Goal: Transaction & Acquisition: Purchase product/service

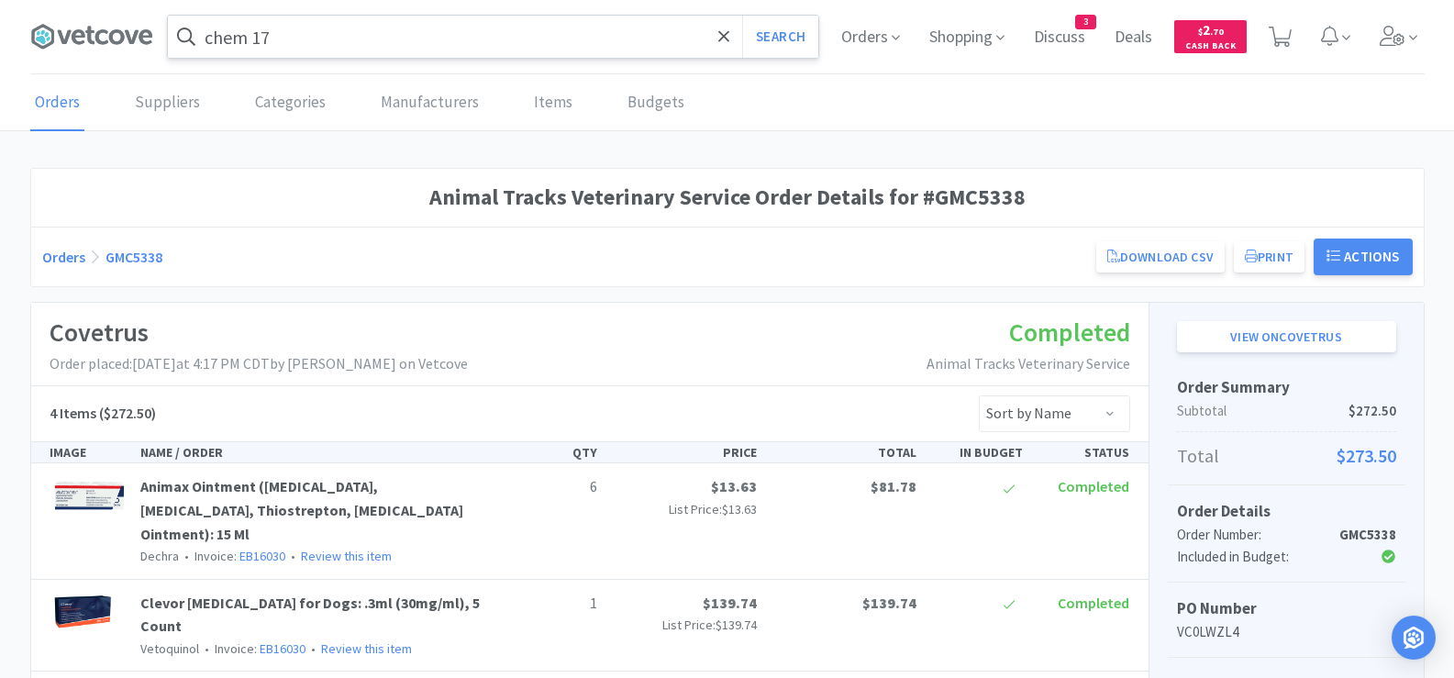
click at [382, 28] on input "chem 17" at bounding box center [493, 37] width 650 height 42
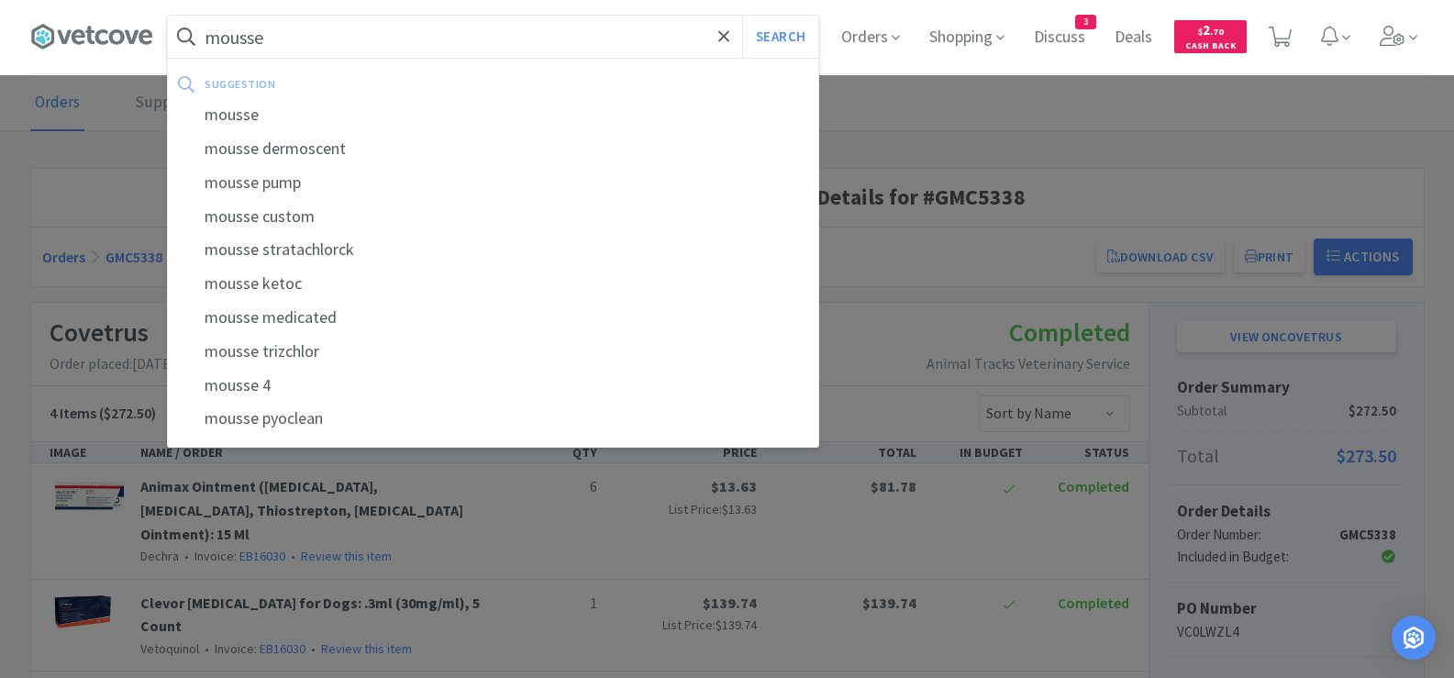
type input "mousse"
click at [742, 16] on button "Search" at bounding box center [780, 37] width 76 height 42
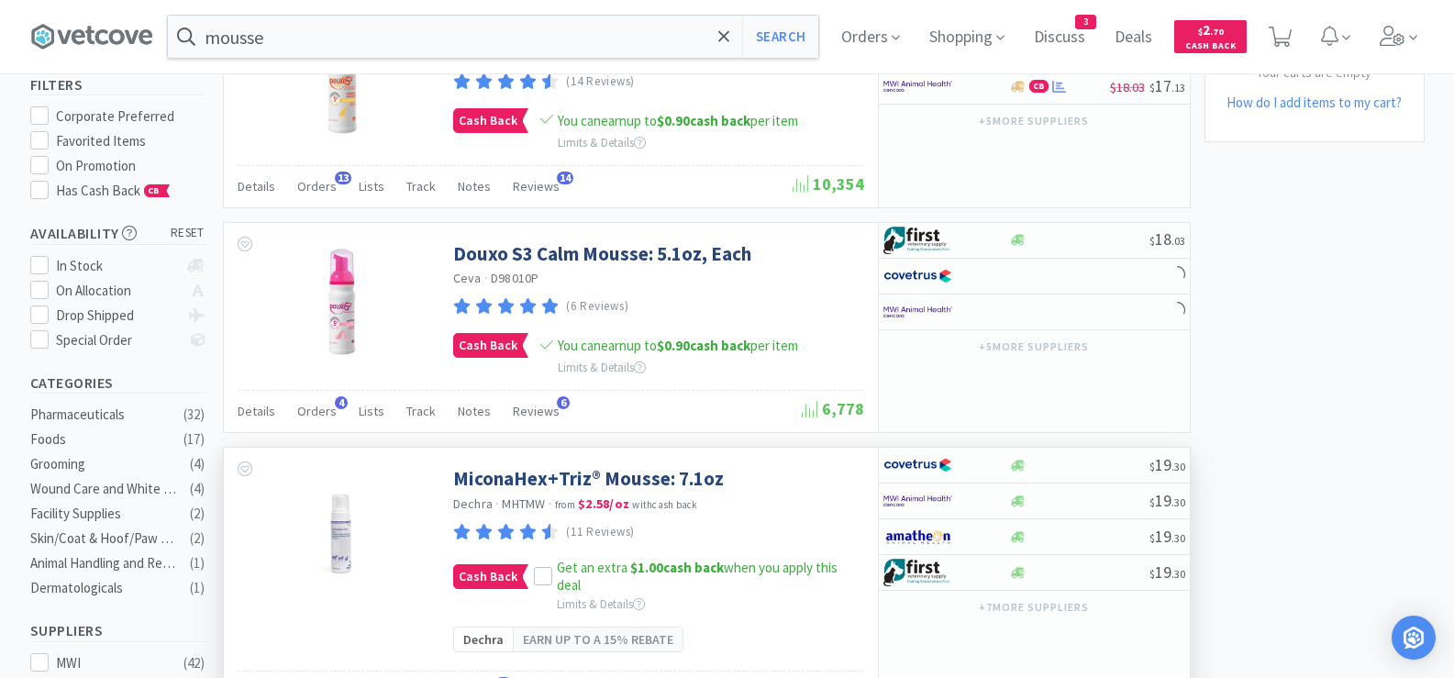
scroll to position [183, 0]
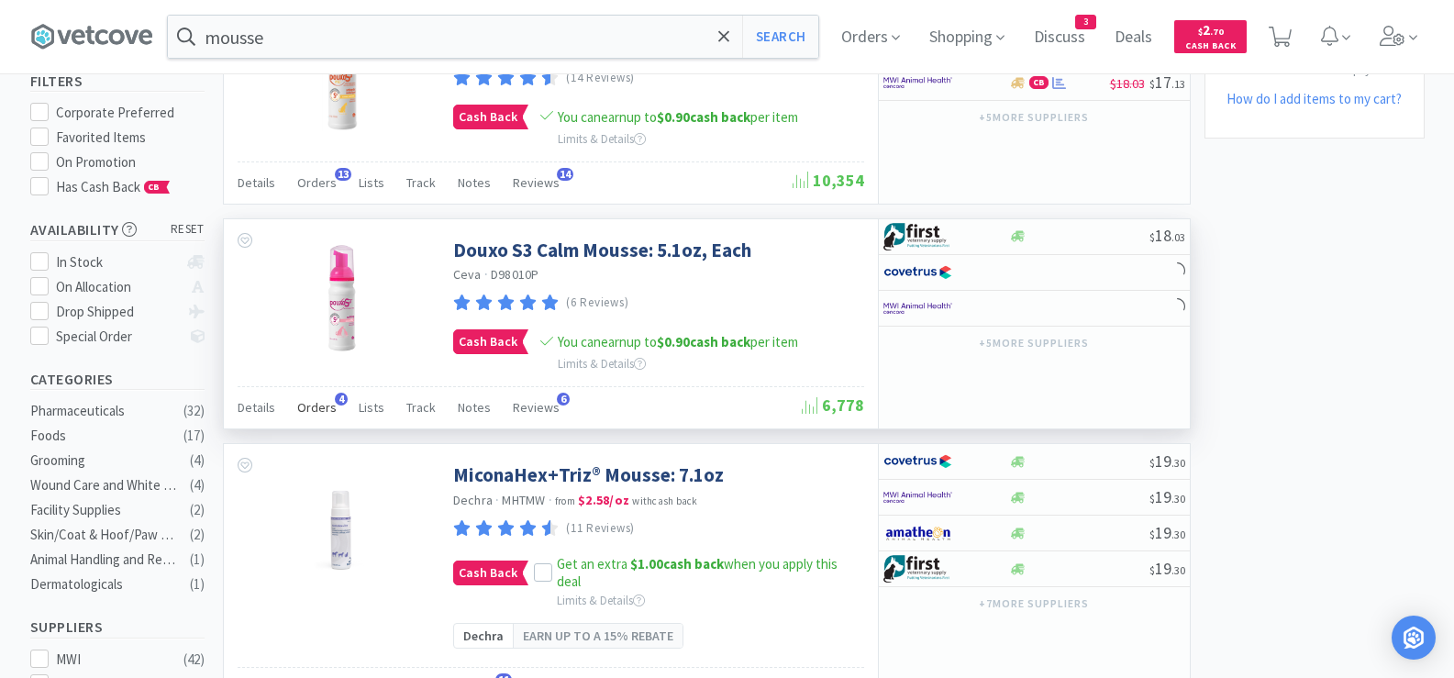
click at [314, 411] on span "Orders" at bounding box center [316, 407] width 39 height 17
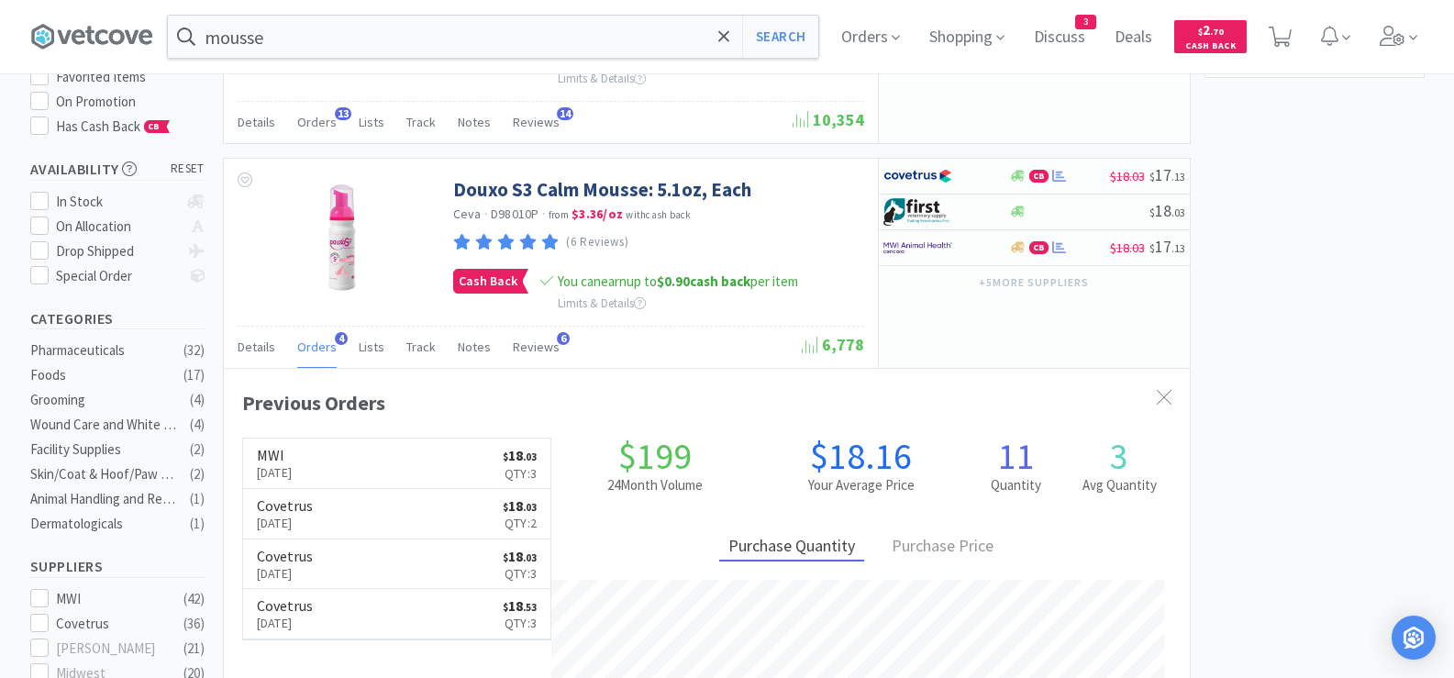
scroll to position [275, 0]
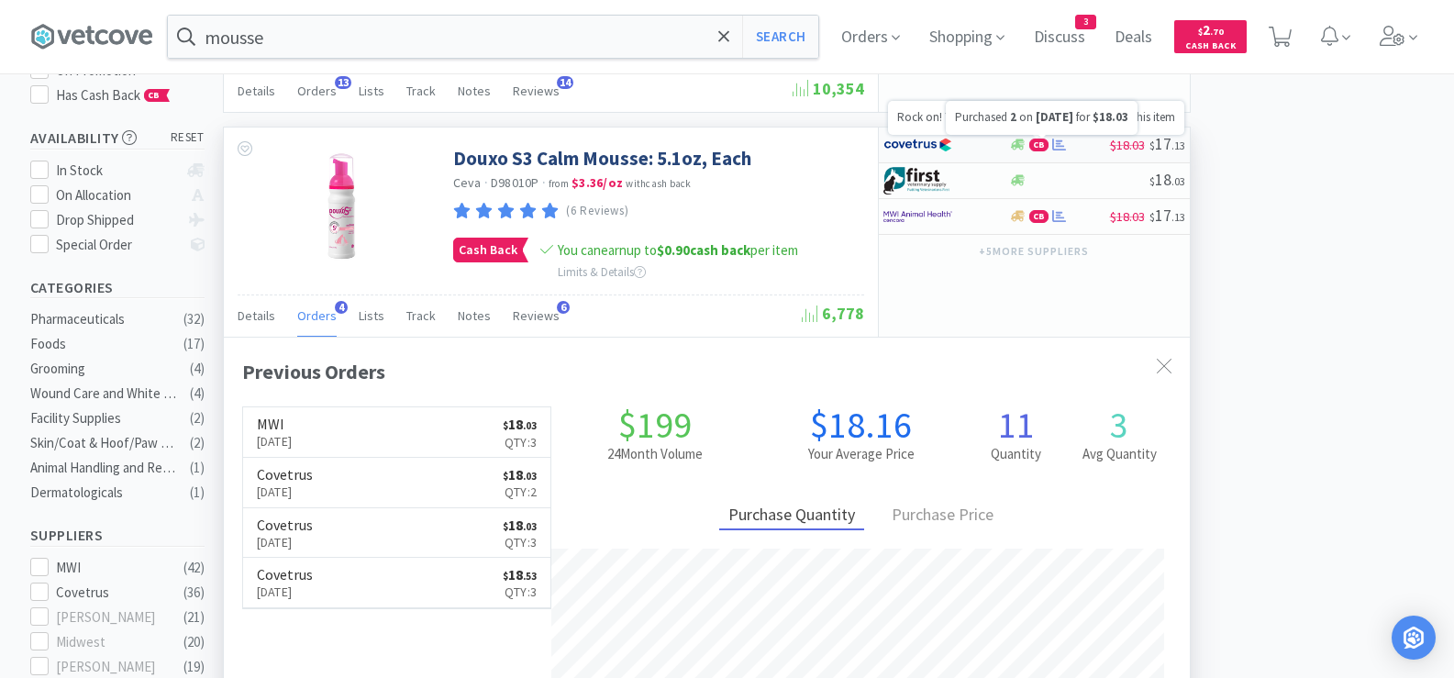
click at [1055, 149] on icon at bounding box center [1059, 145] width 14 height 14
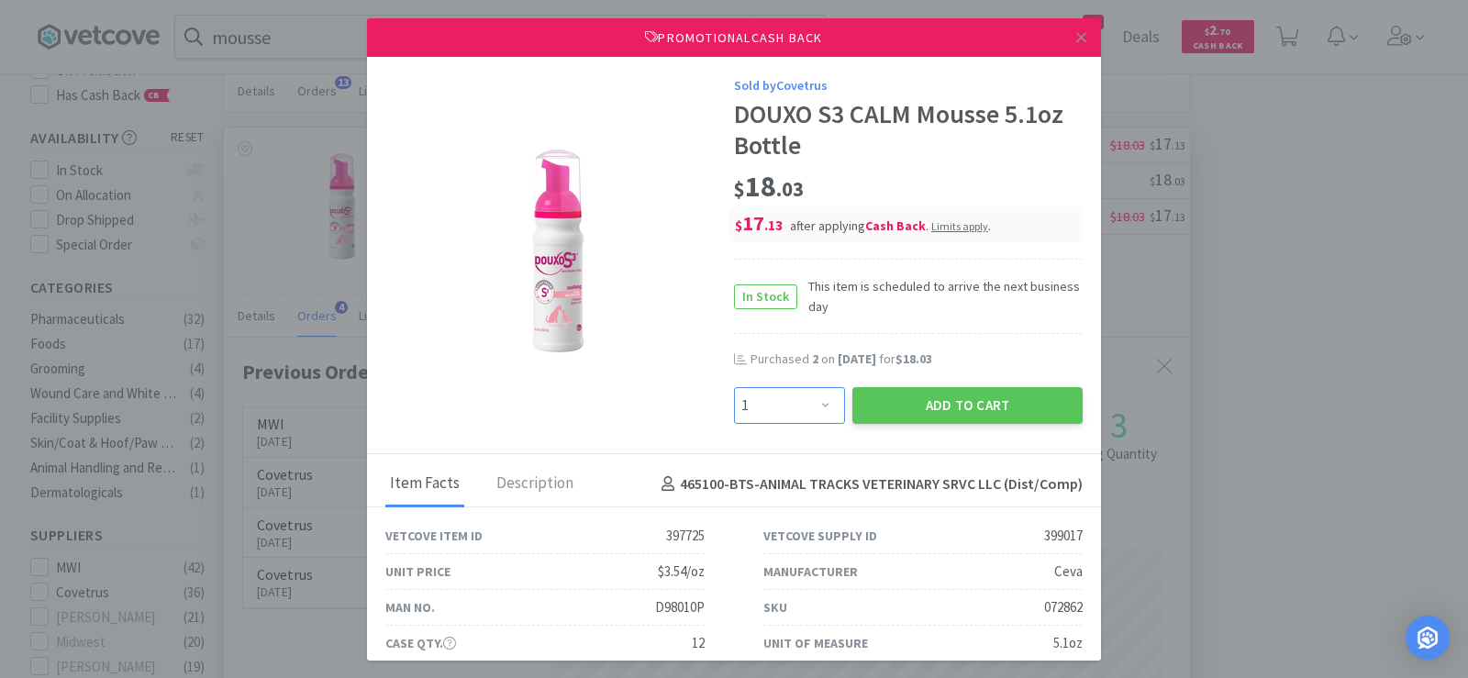
click at [744, 409] on select "Enter Quantity 1 2 3 4 5 6 7 8 9 10 11 12 13 14 15 16 17 18 19 20 Enter Quantity" at bounding box center [789, 405] width 111 height 37
select select "5"
click at [734, 387] on select "Enter Quantity 1 2 3 4 5 6 7 8 9 10 11 12 13 14 15 16 17 18 19 20 Enter Quantity" at bounding box center [789, 405] width 111 height 37
click at [915, 403] on button "Add to Cart" at bounding box center [967, 405] width 230 height 37
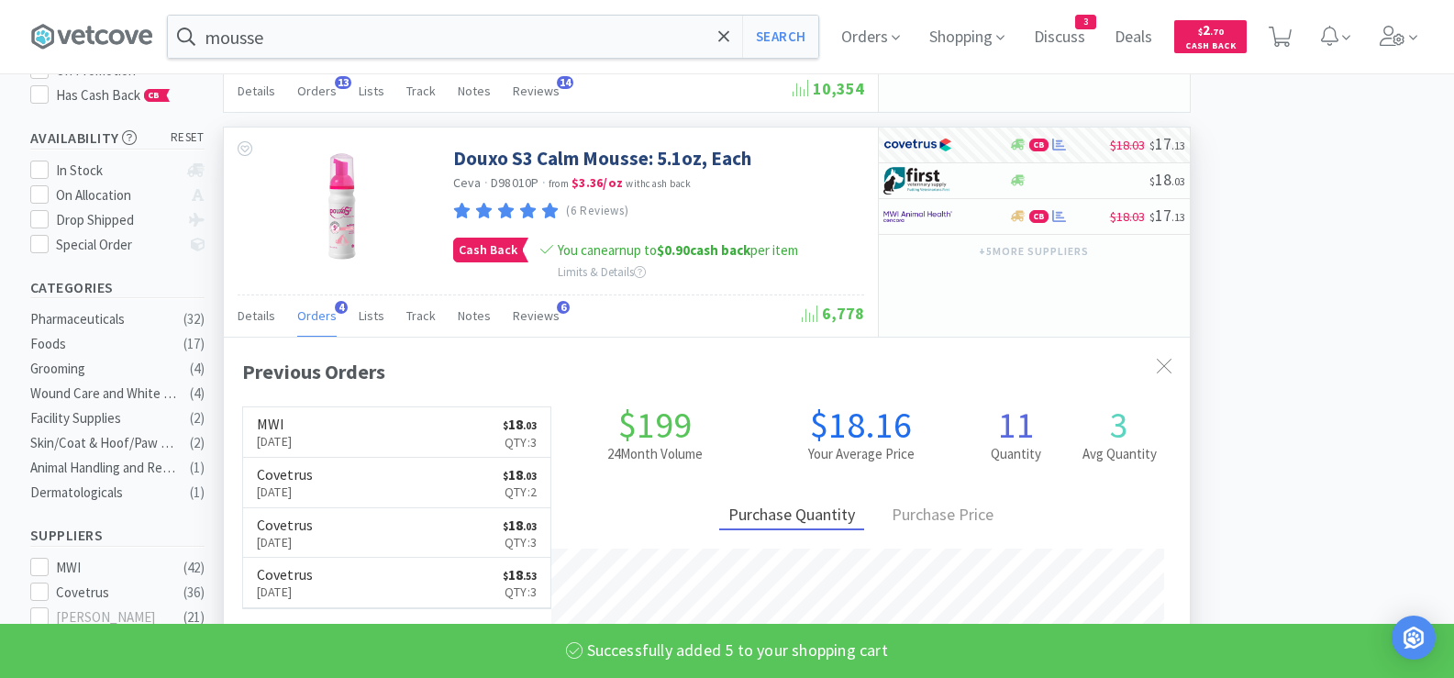
select select "5"
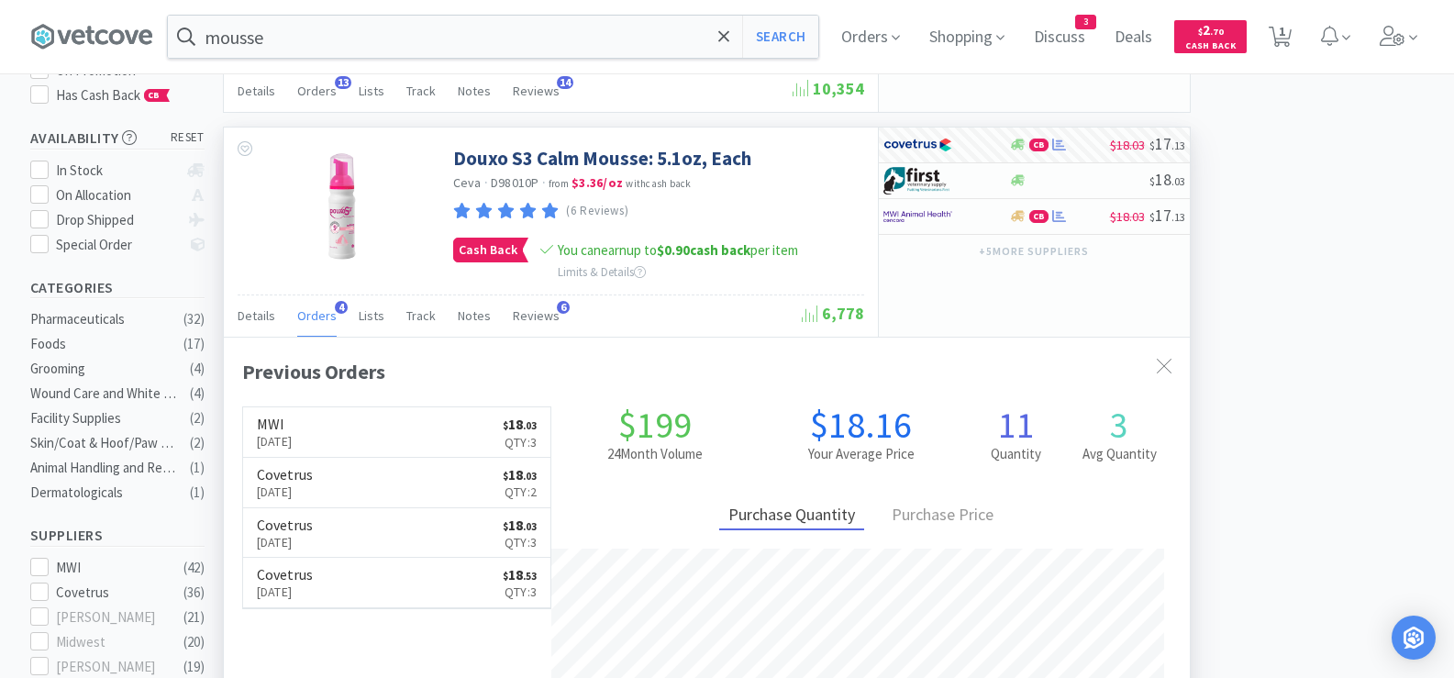
click at [304, 322] on span "Orders" at bounding box center [316, 315] width 39 height 17
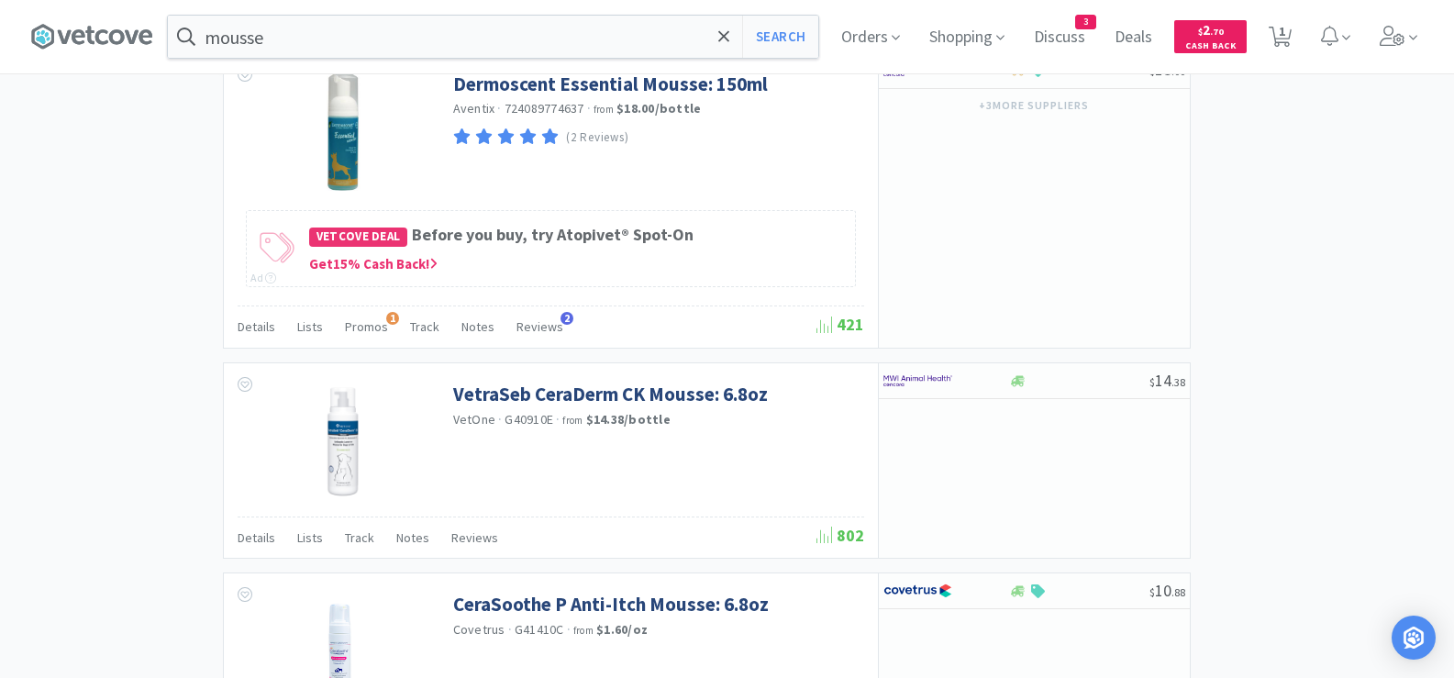
scroll to position [1926, 0]
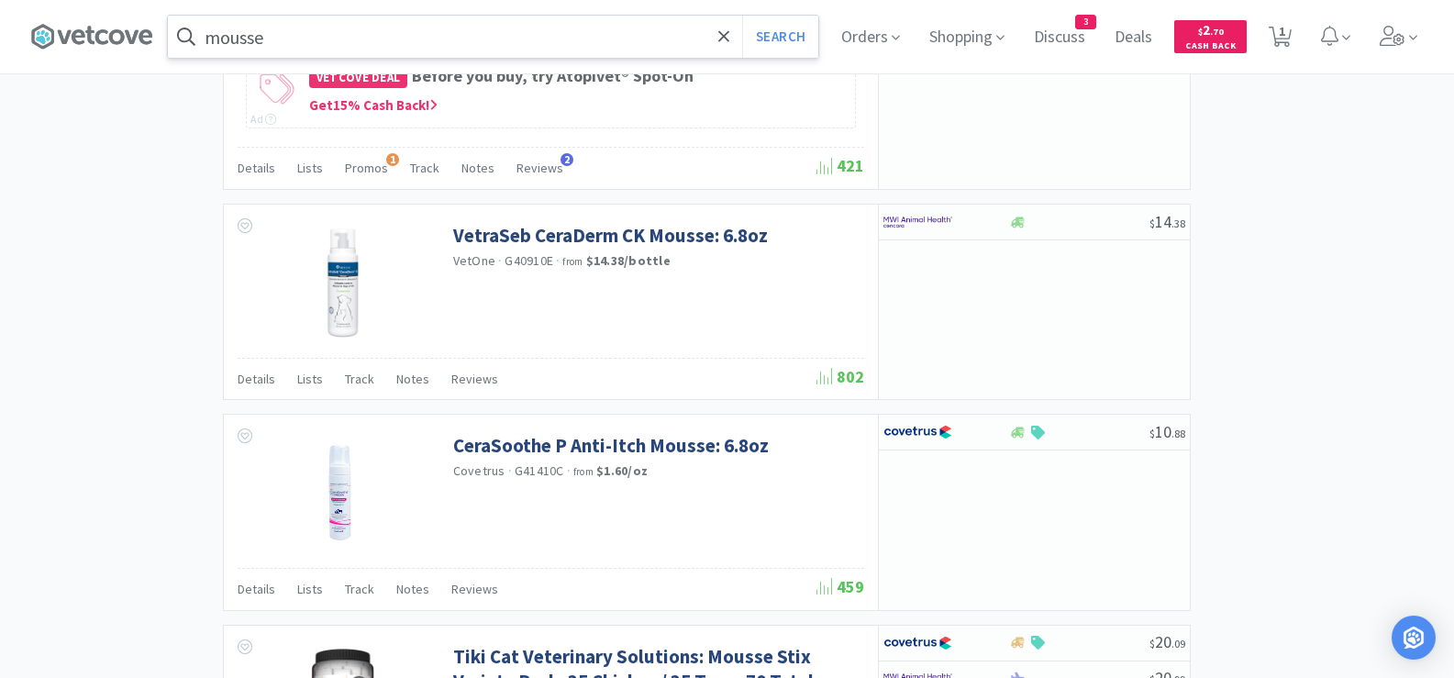
click at [356, 36] on input "mousse" at bounding box center [493, 37] width 650 height 42
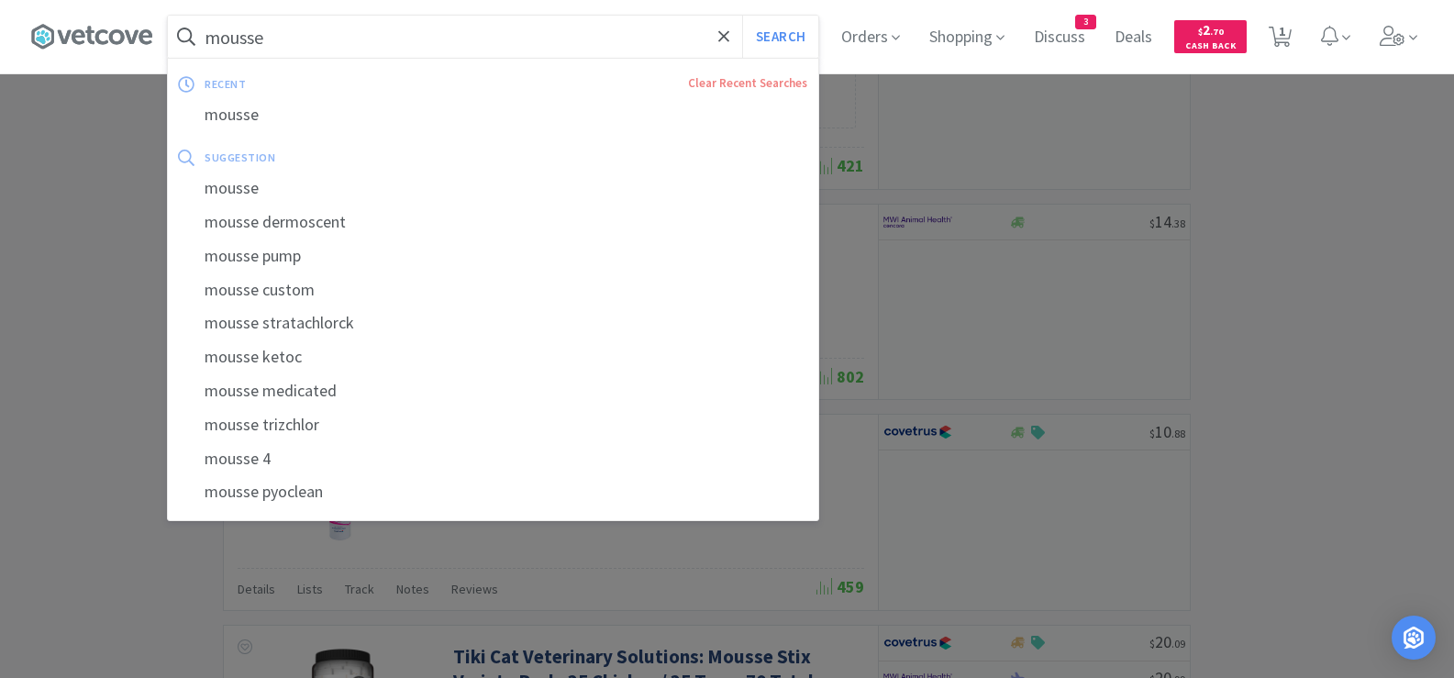
click at [356, 36] on input "mousse" at bounding box center [493, 37] width 650 height 42
click at [383, 31] on input "mousse" at bounding box center [493, 37] width 650 height 42
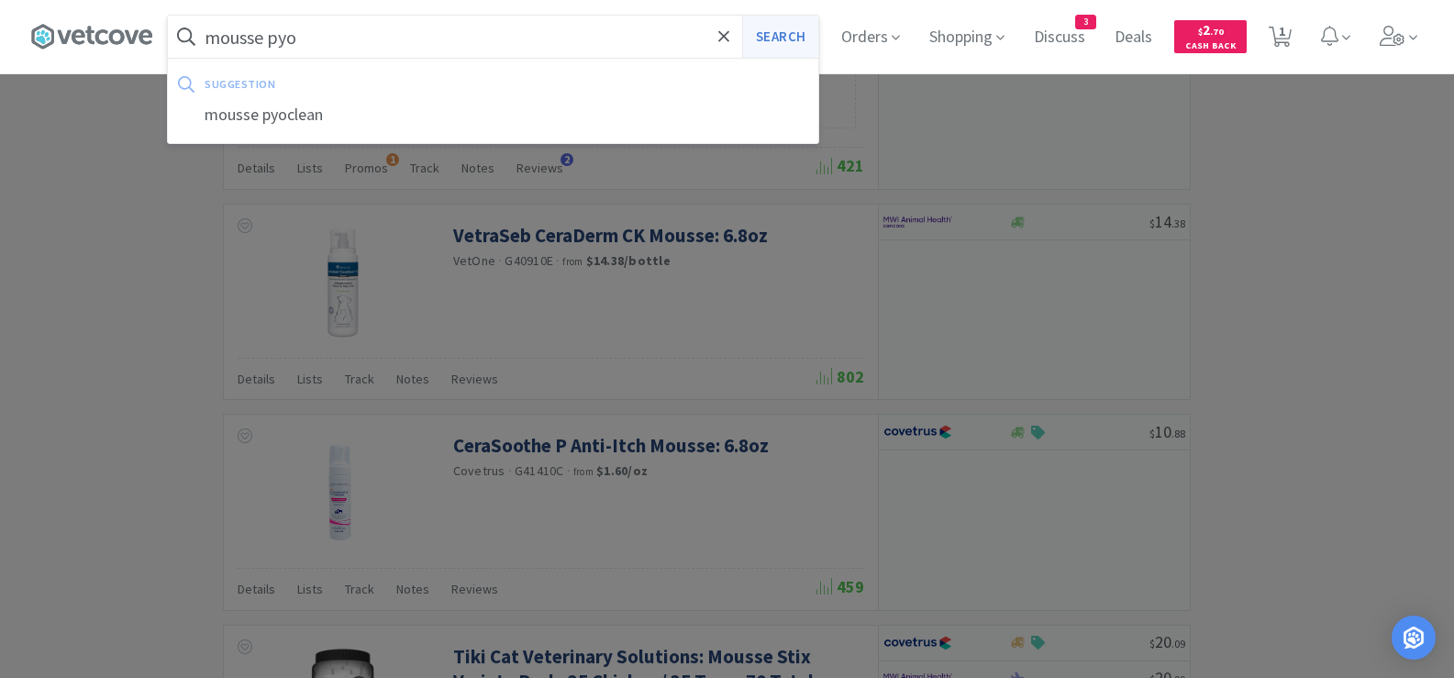
type input "mousse pyo"
click at [785, 38] on button "Search" at bounding box center [780, 37] width 76 height 42
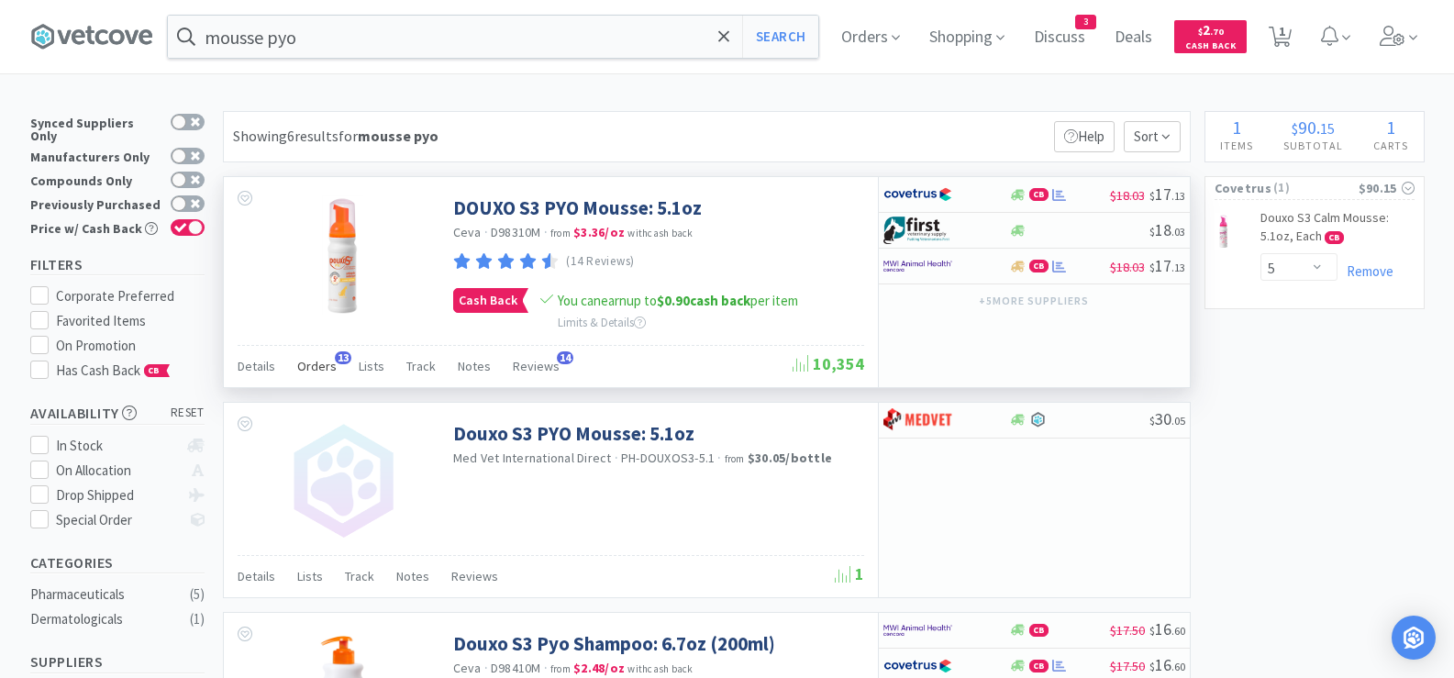
click at [325, 366] on span "Orders" at bounding box center [316, 366] width 39 height 17
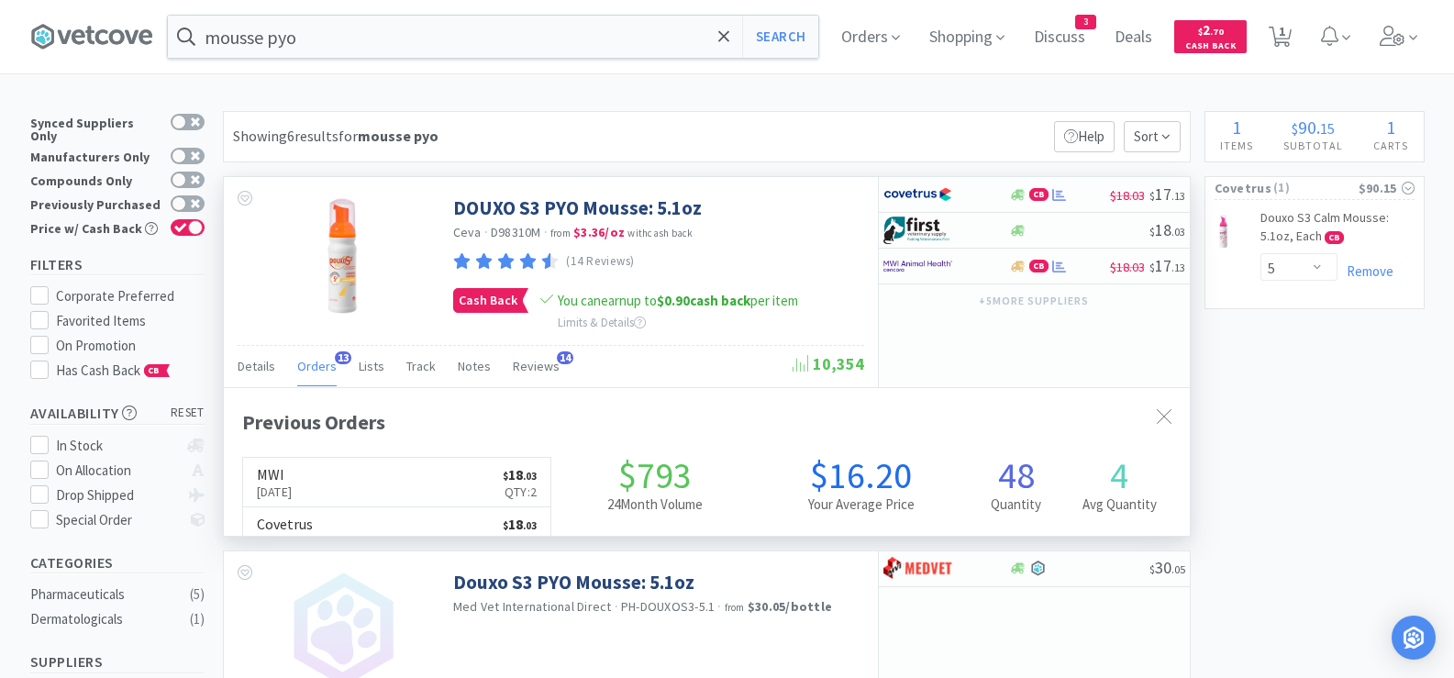
scroll to position [492, 966]
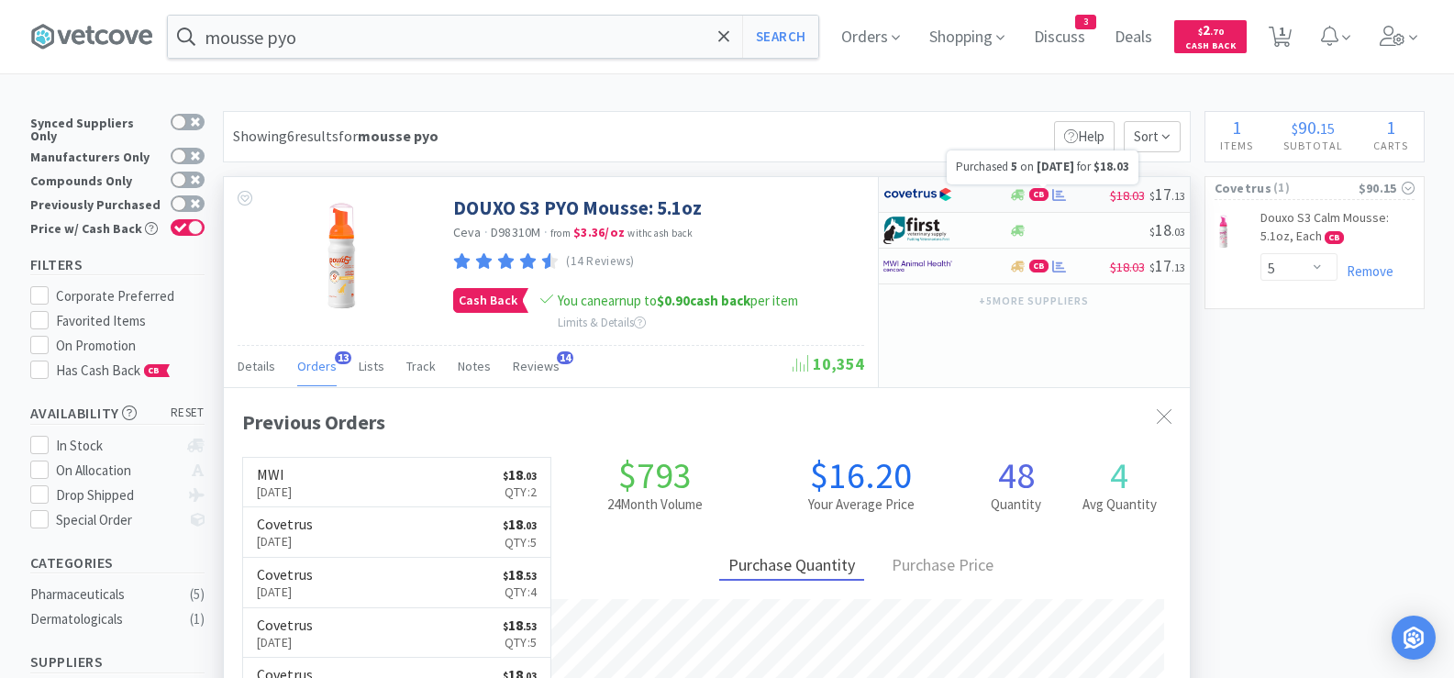
click at [1060, 194] on icon at bounding box center [1059, 195] width 14 height 14
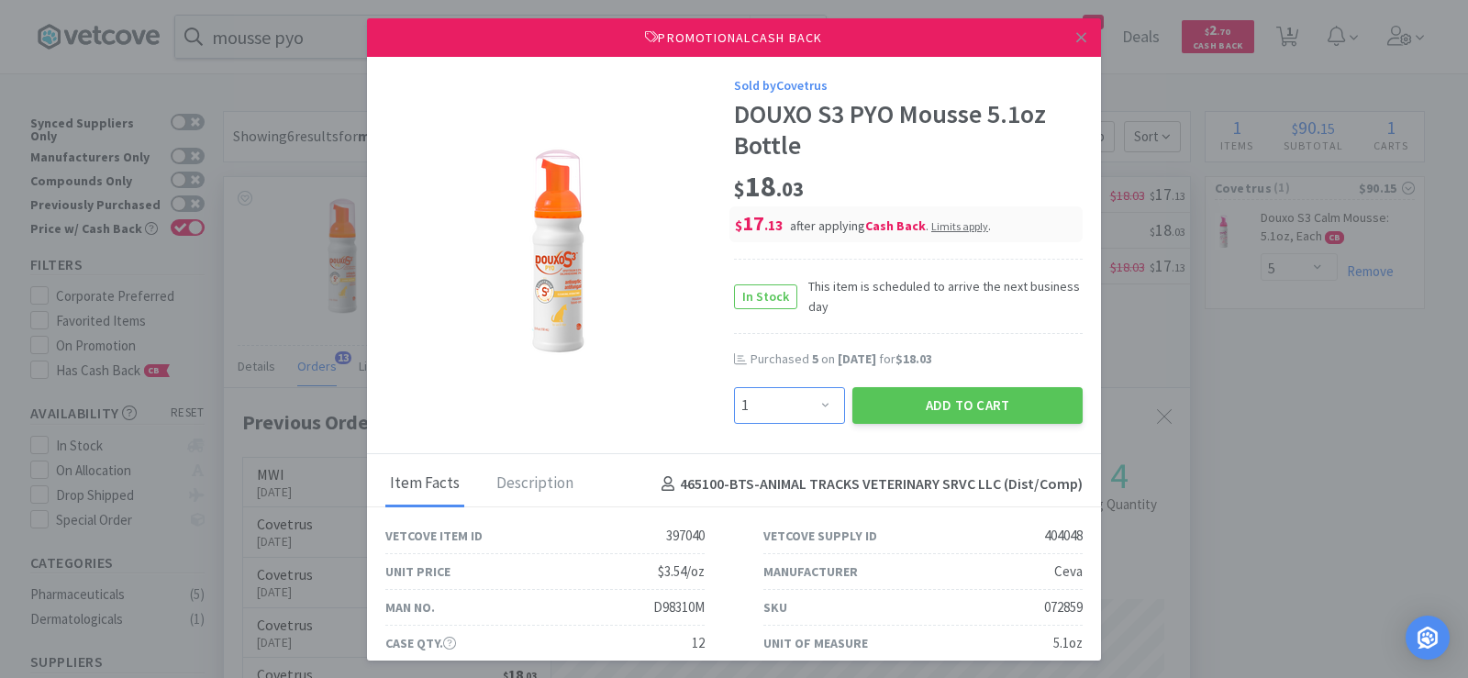
drag, startPoint x: 788, startPoint y: 403, endPoint x: 786, endPoint y: 387, distance: 15.7
click at [788, 403] on select "Enter Quantity 1 2 3 4 5 6 7 8 9 10 11 12 13 14 15 16 17 18 19 20 Enter Quantity" at bounding box center [789, 405] width 111 height 37
select select "5"
click at [734, 387] on select "Enter Quantity 1 2 3 4 5 6 7 8 9 10 11 12 13 14 15 16 17 18 19 20 Enter Quantity" at bounding box center [789, 405] width 111 height 37
click at [876, 413] on button "Add to Cart" at bounding box center [967, 405] width 230 height 37
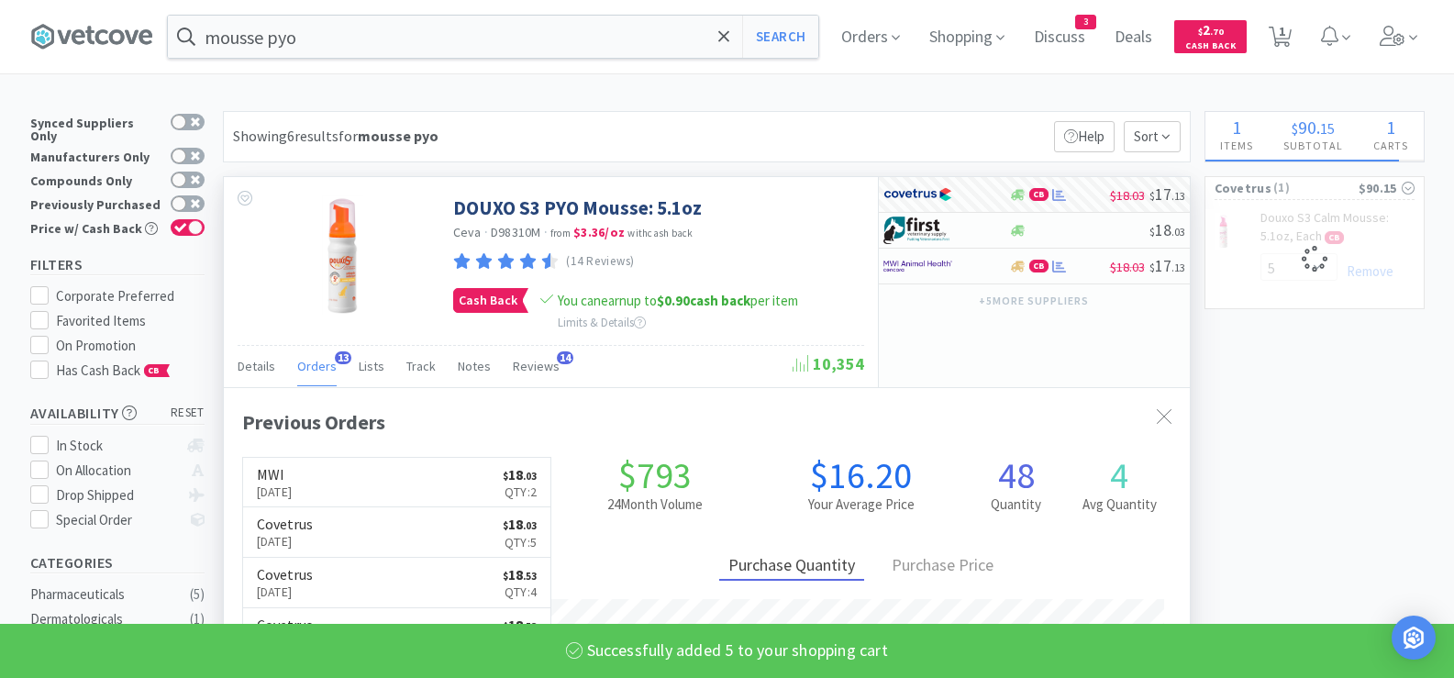
select select "5"
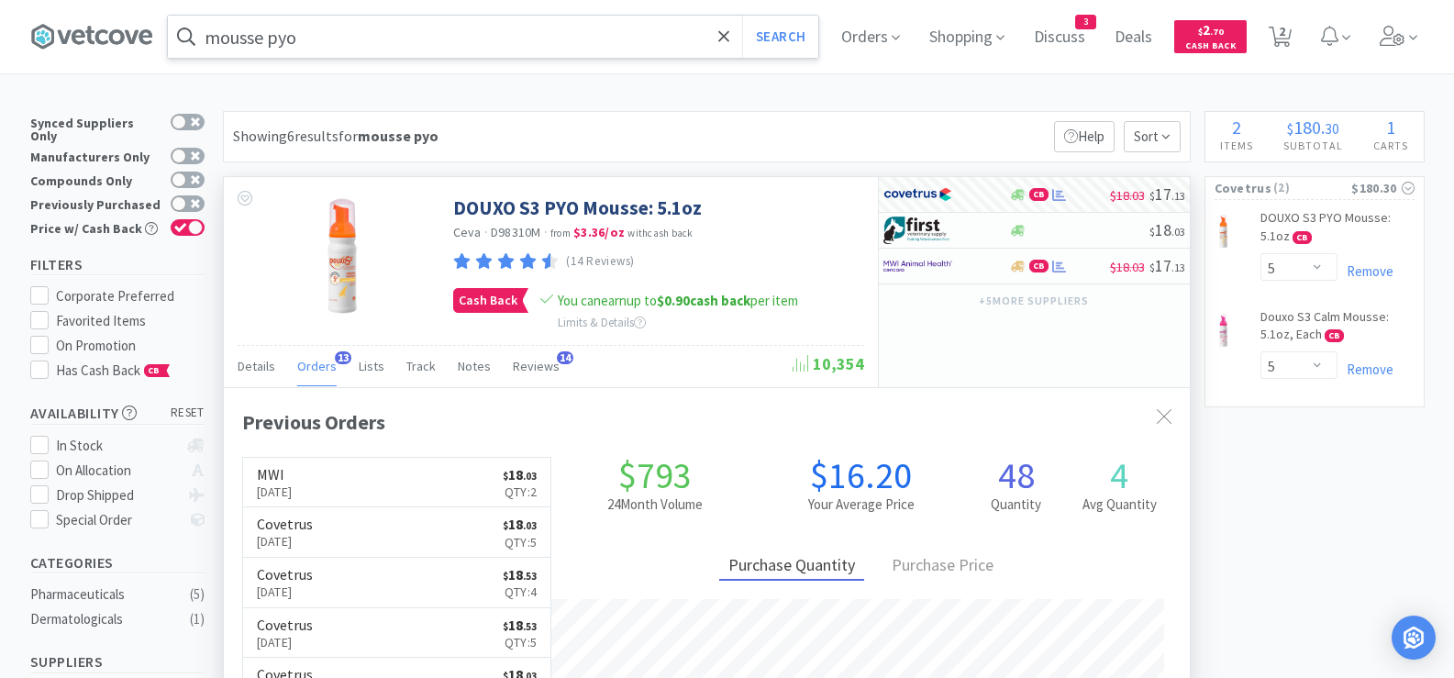
click at [351, 44] on input "mousse pyo" at bounding box center [493, 37] width 650 height 42
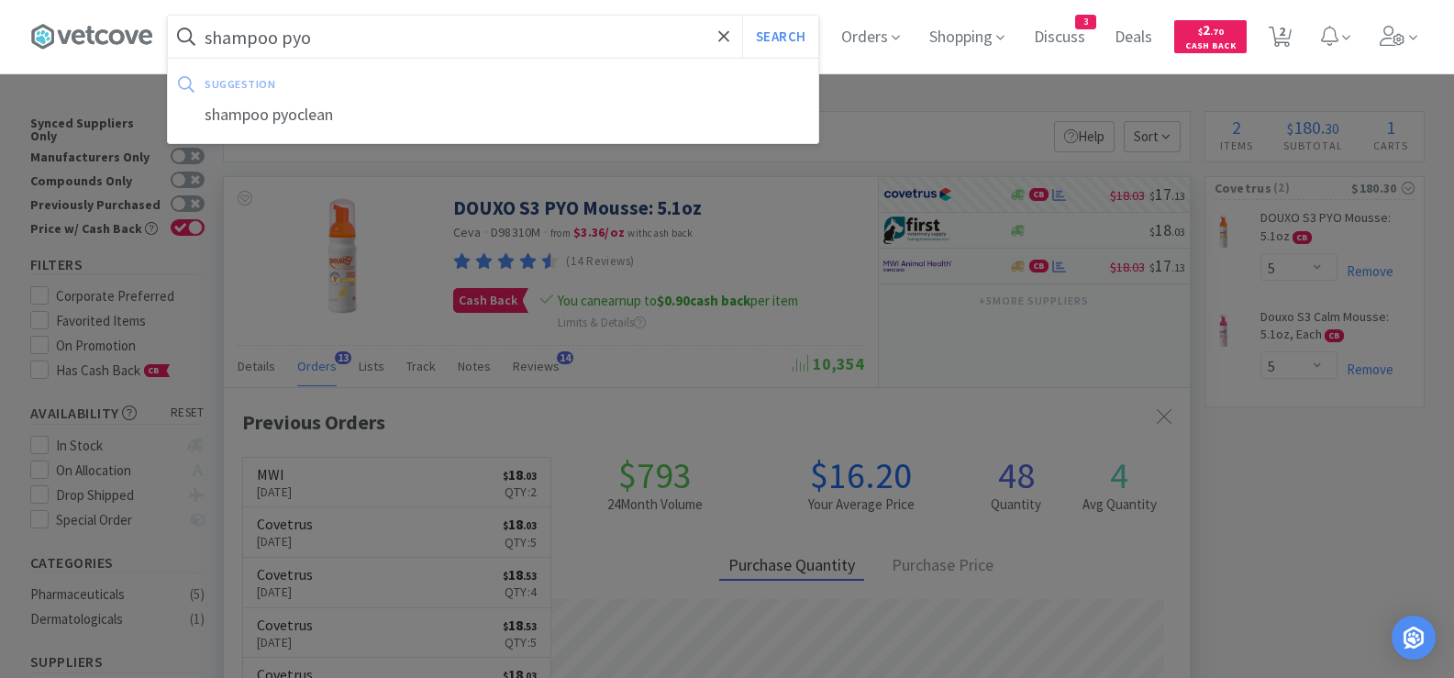
type input "shampoo pyo"
click at [742, 16] on button "Search" at bounding box center [780, 37] width 76 height 42
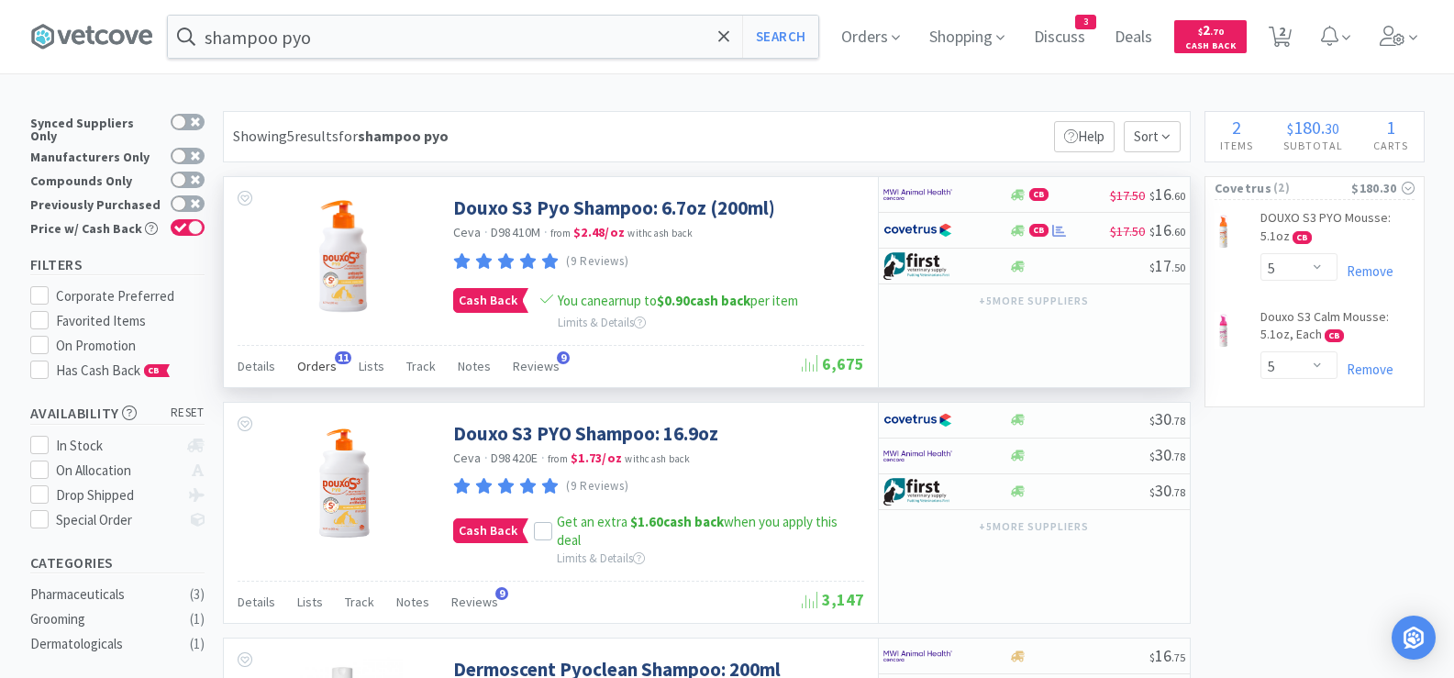
click at [316, 376] on div "Orders 11" at bounding box center [316, 368] width 39 height 35
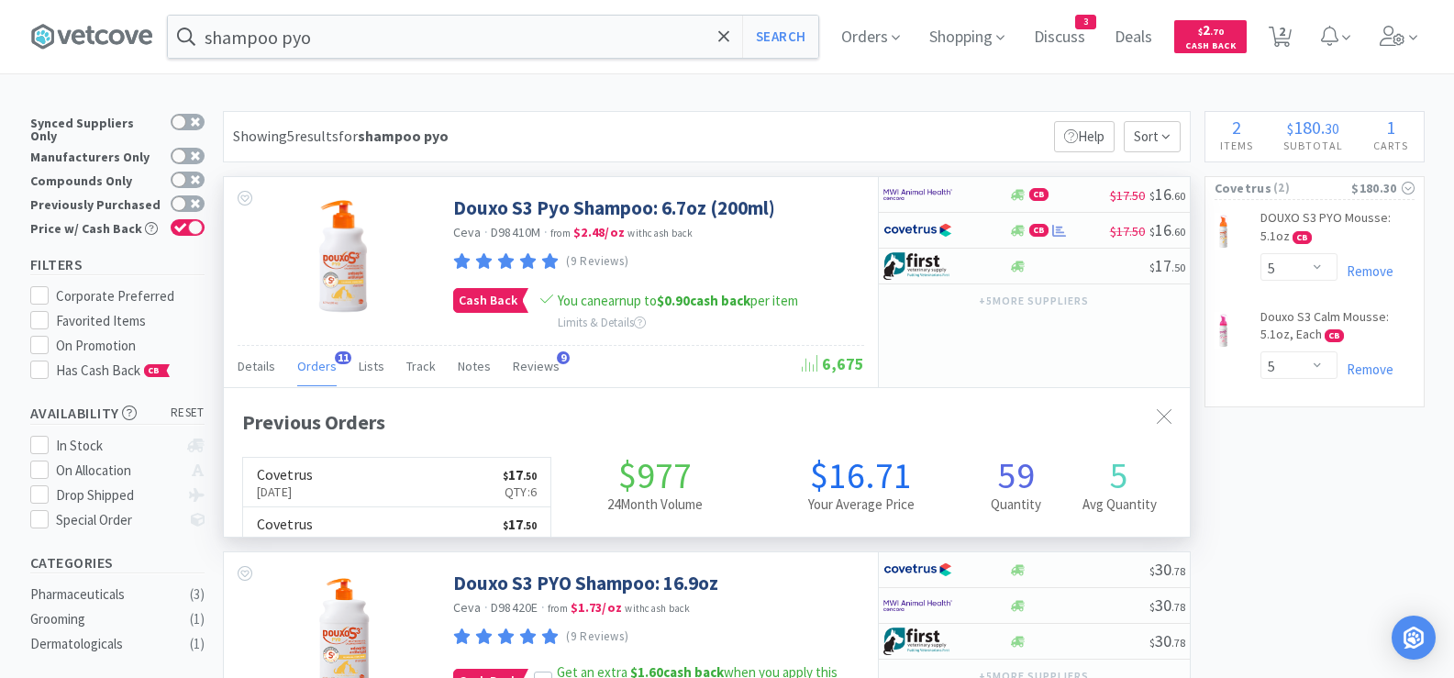
scroll to position [492, 966]
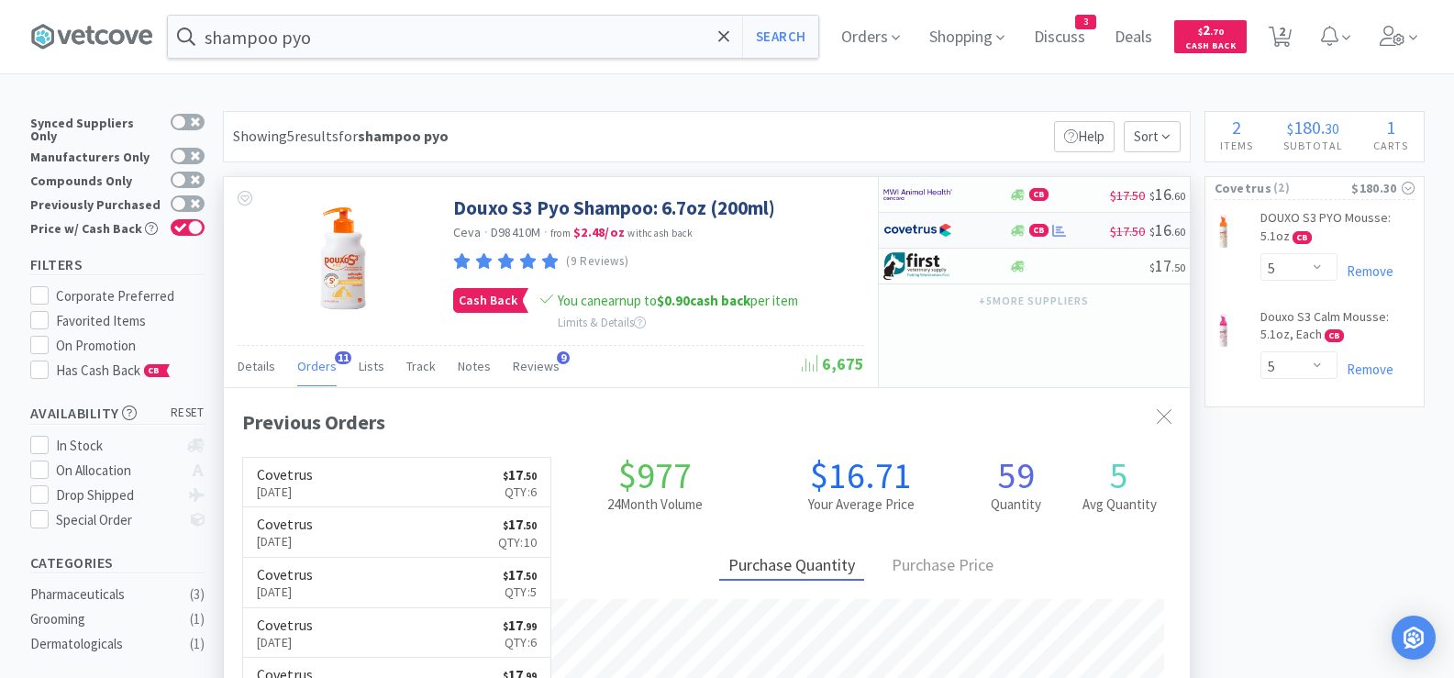
click at [1073, 228] on div "CB" at bounding box center [1059, 231] width 101 height 14
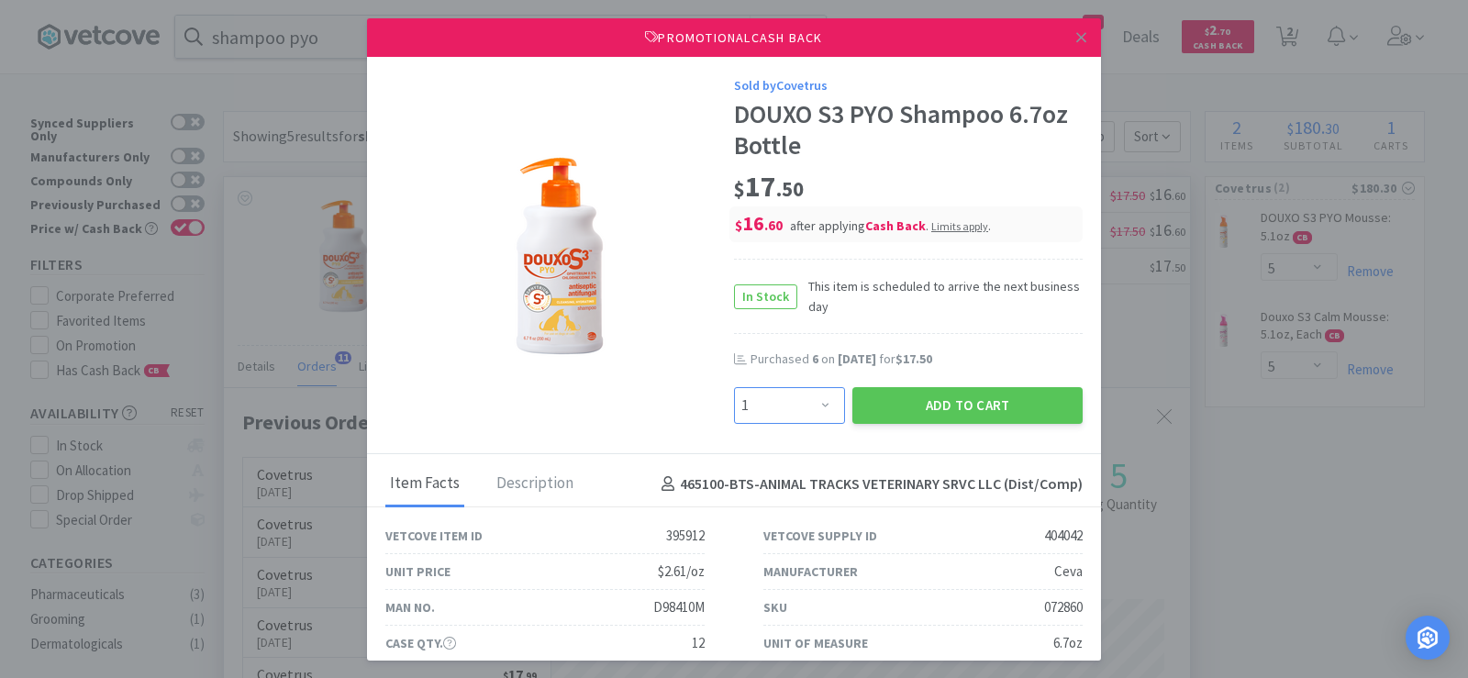
drag, startPoint x: 781, startPoint y: 406, endPoint x: 781, endPoint y: 393, distance: 13.8
click at [781, 406] on select "Enter Quantity 1 2 3 4 5 6 7 8 9 10 11 12 13 14 15 16 17 18 19 20 Enter Quantity" at bounding box center [789, 405] width 111 height 37
select select "6"
click at [734, 387] on select "Enter Quantity 1 2 3 4 5 6 7 8 9 10 11 12 13 14 15 16 17 18 19 20 Enter Quantity" at bounding box center [789, 405] width 111 height 37
click at [892, 389] on button "Add to Cart" at bounding box center [967, 405] width 230 height 37
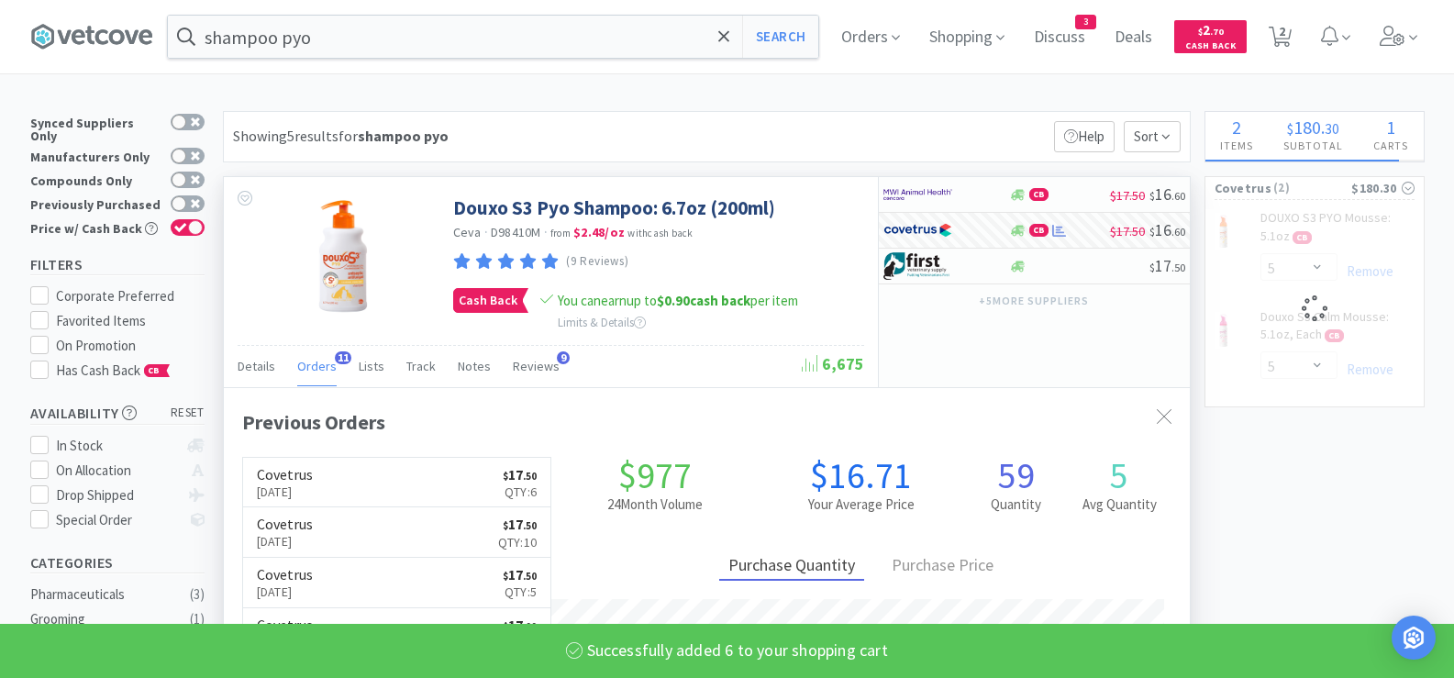
select select "6"
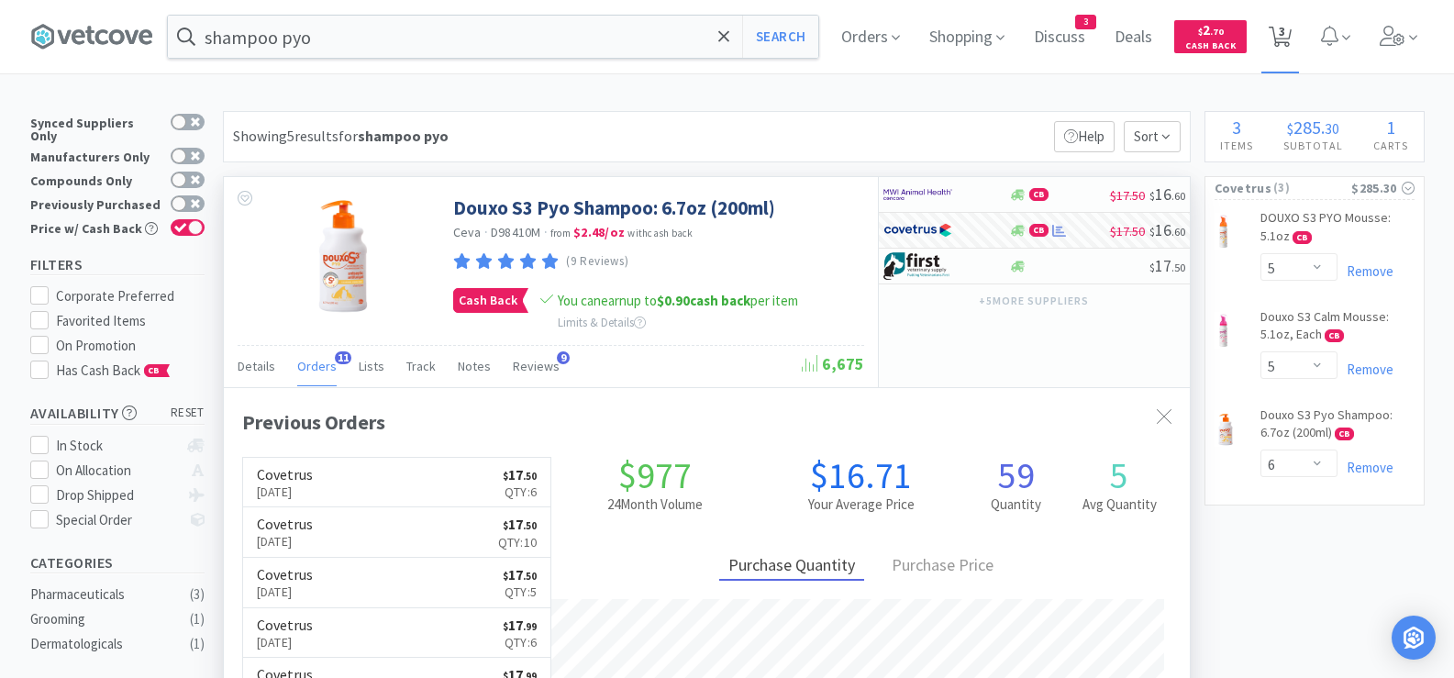
click at [1285, 44] on span "3" at bounding box center [1282, 30] width 6 height 73
select select "5"
select select "6"
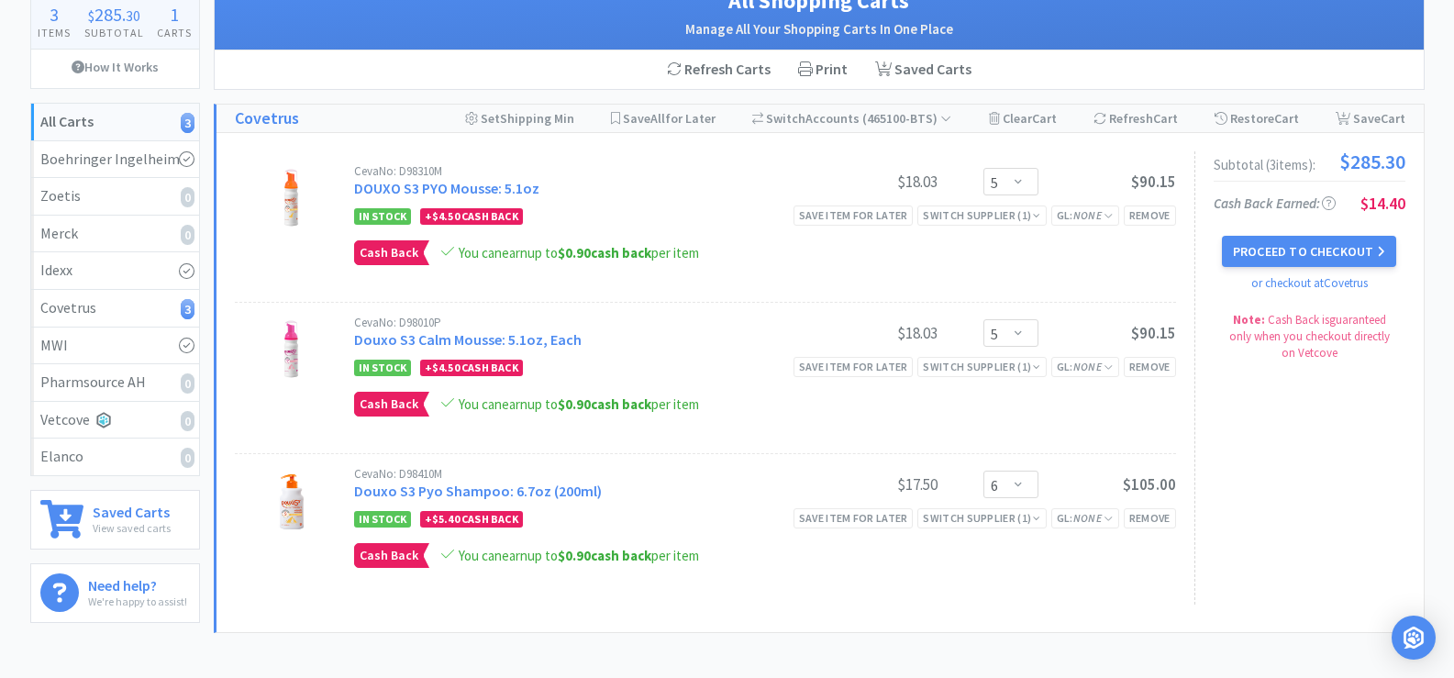
scroll to position [183, 0]
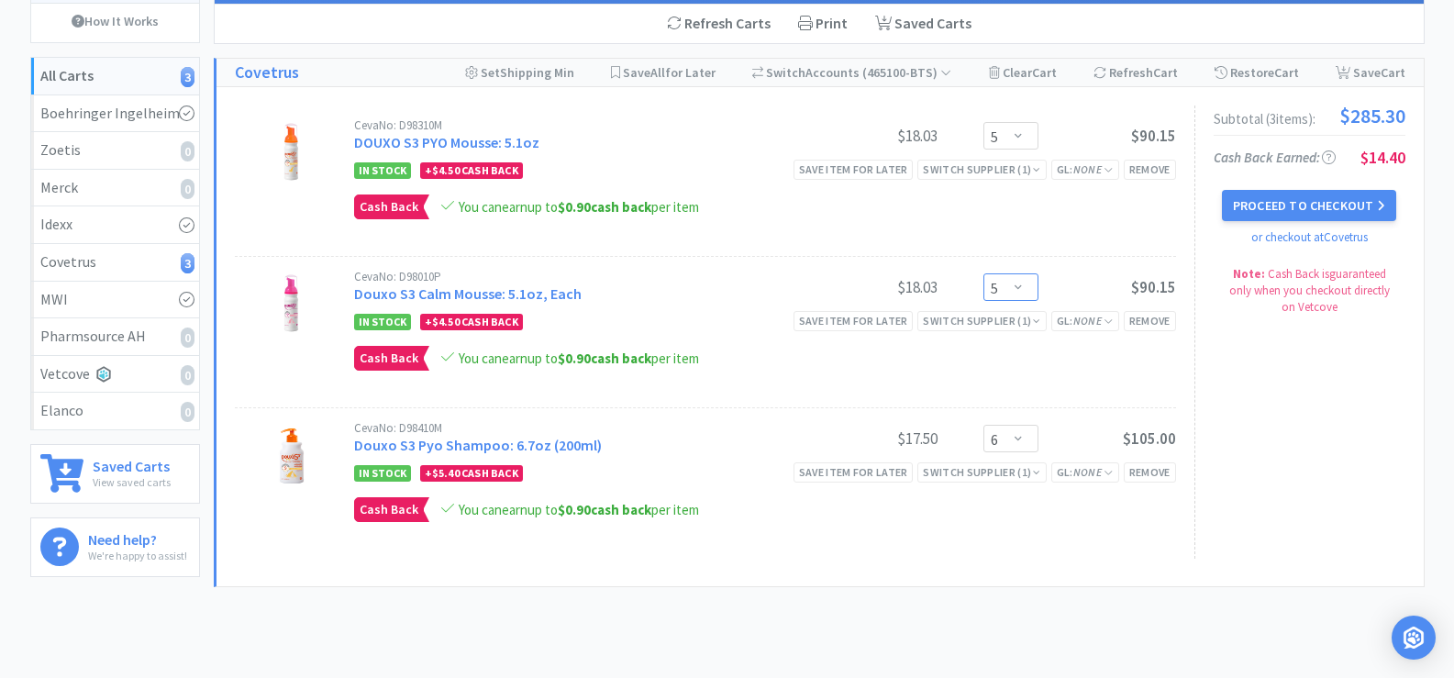
click at [1031, 284] on select "Enter Quantity 1 2 3 4 5 6 7 8 9 10 11 12 13 14 15 16 17 18 19 20 Enter Quantity" at bounding box center [1010, 287] width 55 height 28
click at [983, 273] on select "Enter Quantity 1 2 3 4 5 6 7 8 9 10 11 12 13 14 15 16 17 18 19 20 Enter Quantity" at bounding box center [1010, 287] width 55 height 28
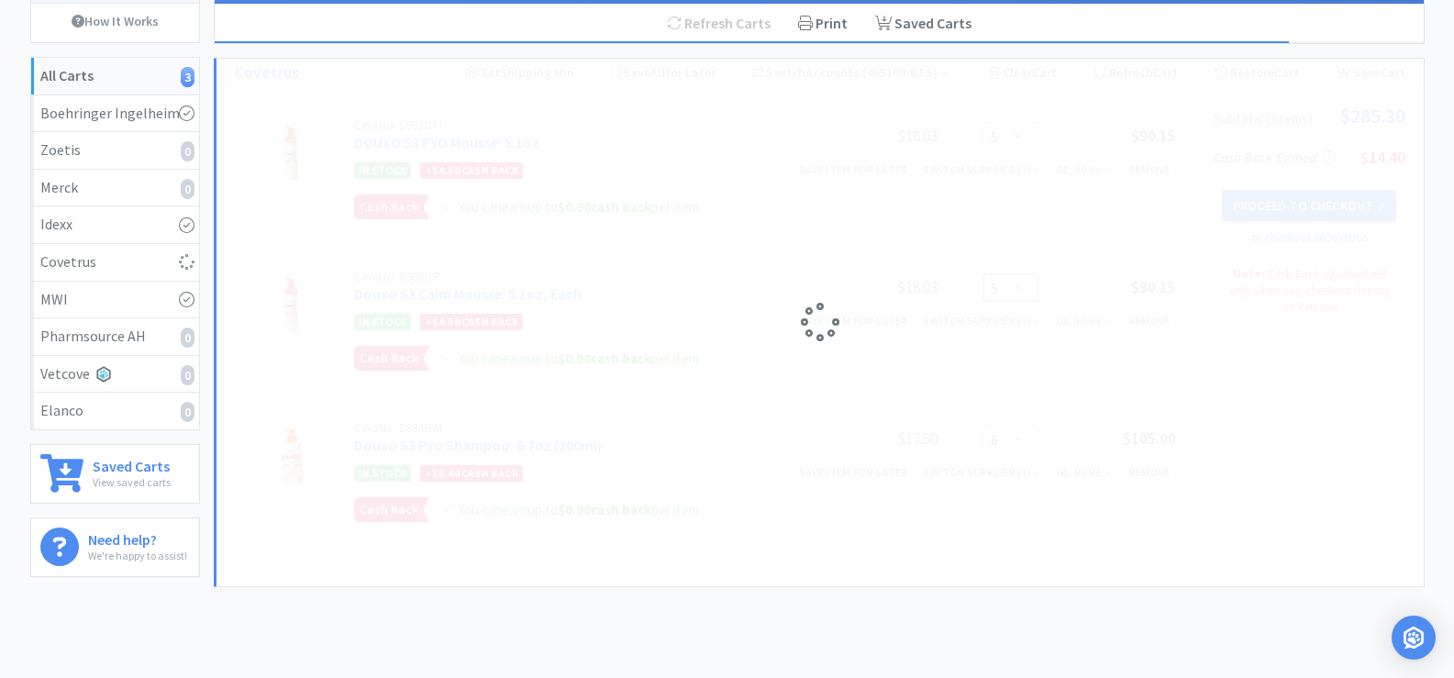
select select "3"
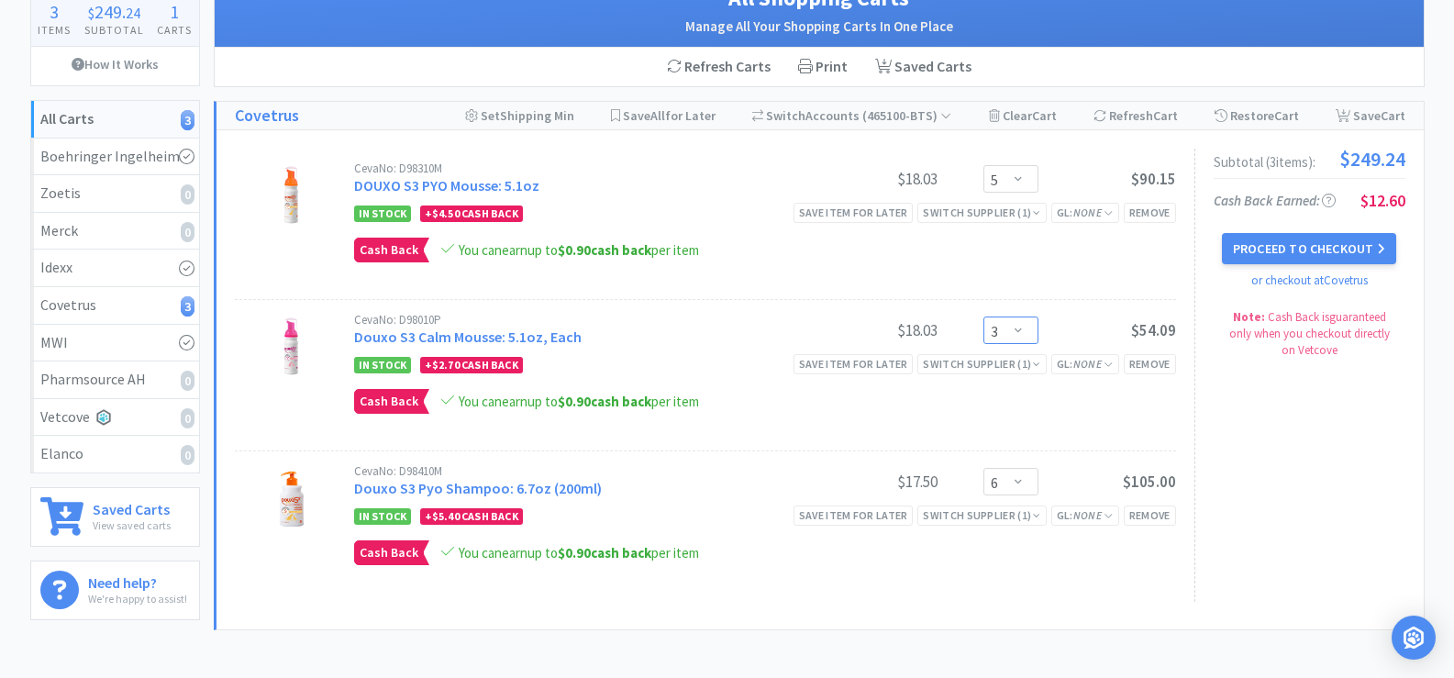
scroll to position [92, 0]
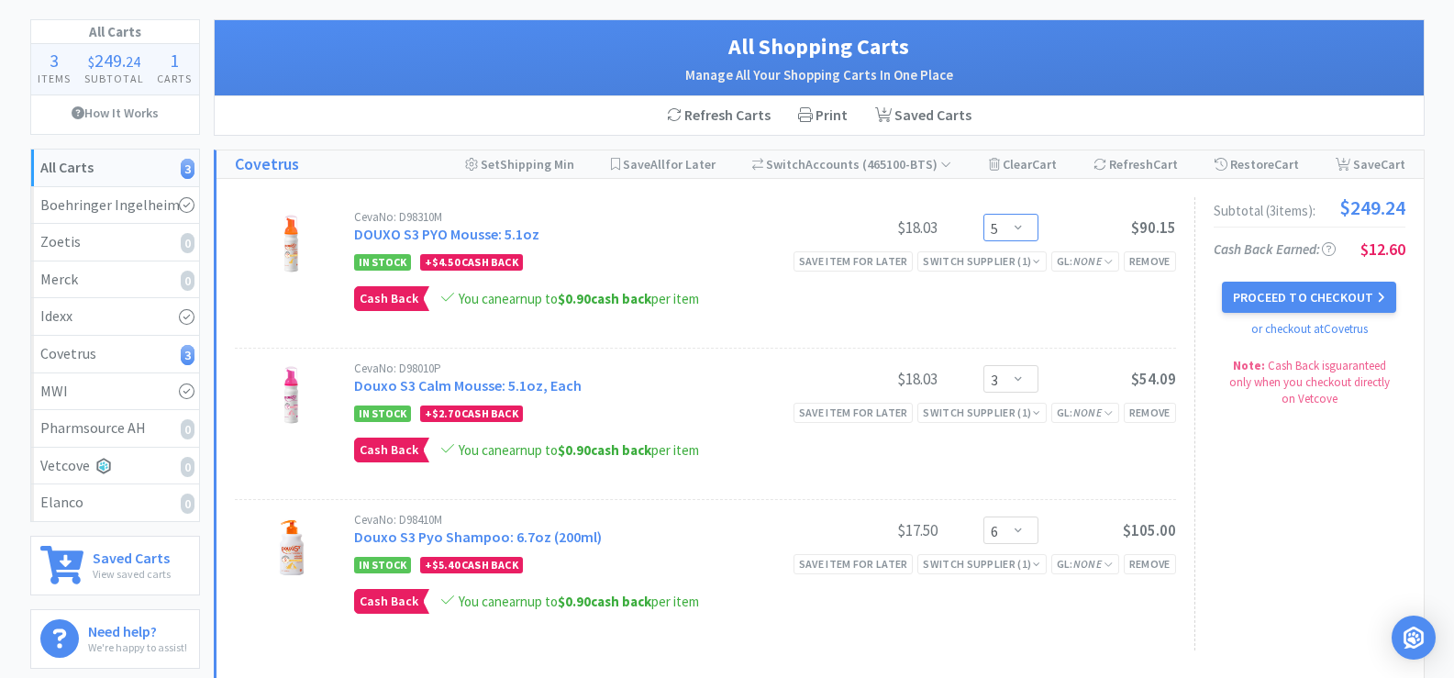
click at [1007, 232] on select "Enter Quantity 1 2 3 4 5 6 7 8 9 10 11 12 13 14 15 16 17 18 19 20 Enter Quantity" at bounding box center [1010, 228] width 55 height 28
click at [983, 214] on select "Enter Quantity 1 2 3 4 5 6 7 8 9 10 11 12 13 14 15 16 17 18 19 20 Enter Quantity" at bounding box center [1010, 228] width 55 height 28
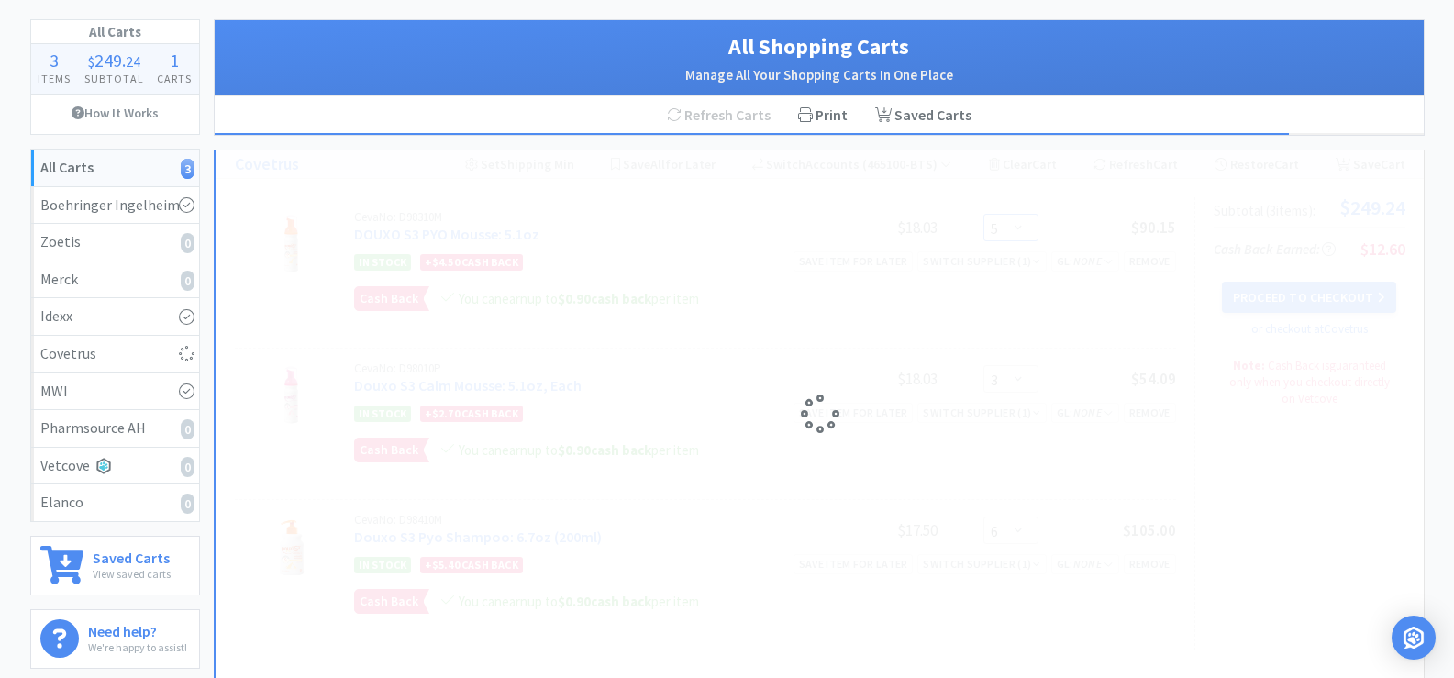
select select "4"
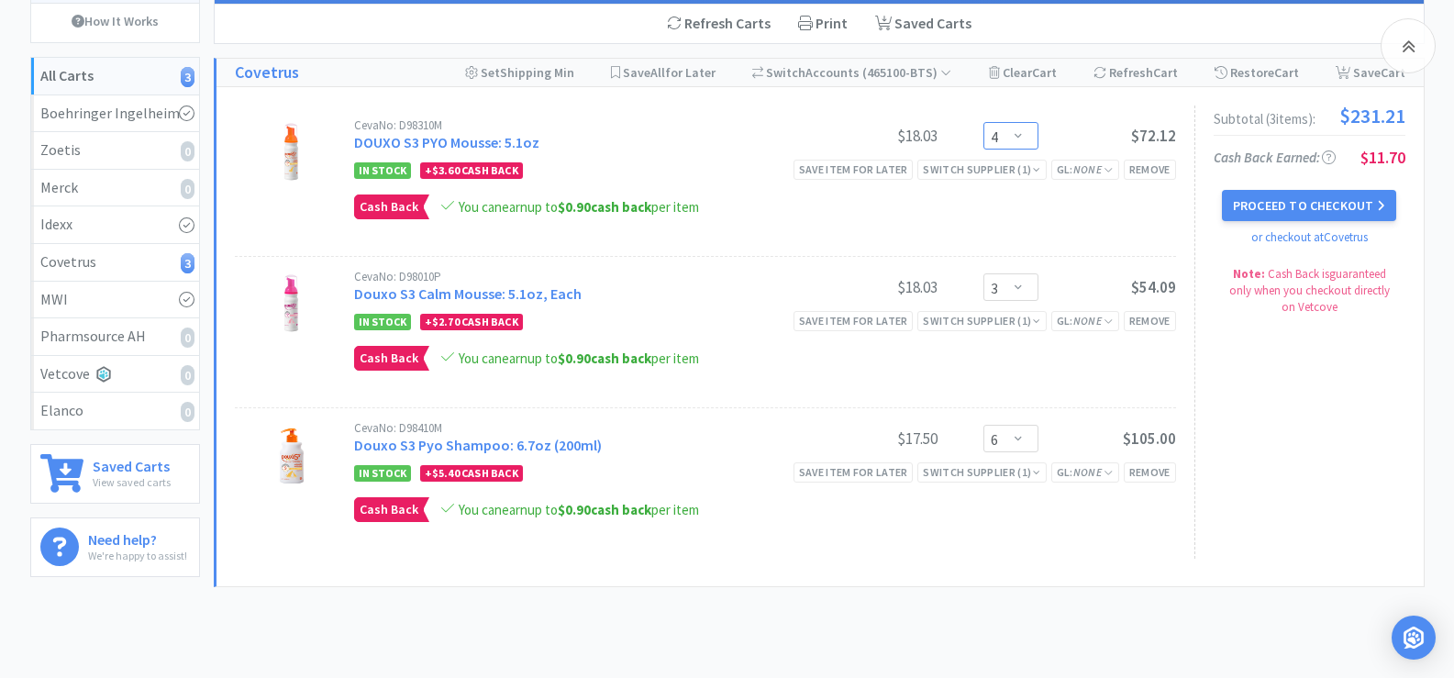
scroll to position [275, 0]
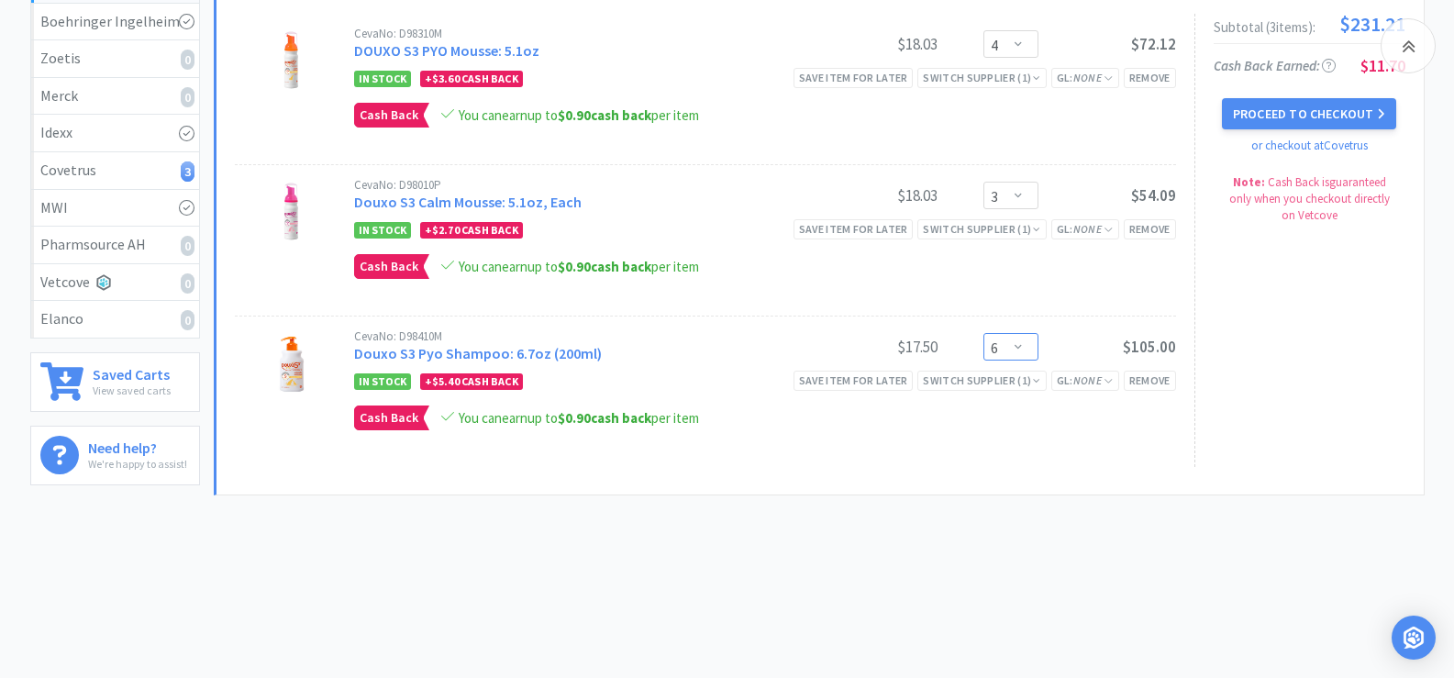
click at [1030, 349] on select "Enter Quantity 1 2 3 4 5 6 7 8 9 10 11 12 13 14 15 16 17 18 19 20 Enter Quantity" at bounding box center [1010, 347] width 55 height 28
click at [983, 333] on select "Enter Quantity 1 2 3 4 5 6 7 8 9 10 11 12 13 14 15 16 17 18 19 20 Enter Quantity" at bounding box center [1010, 347] width 55 height 28
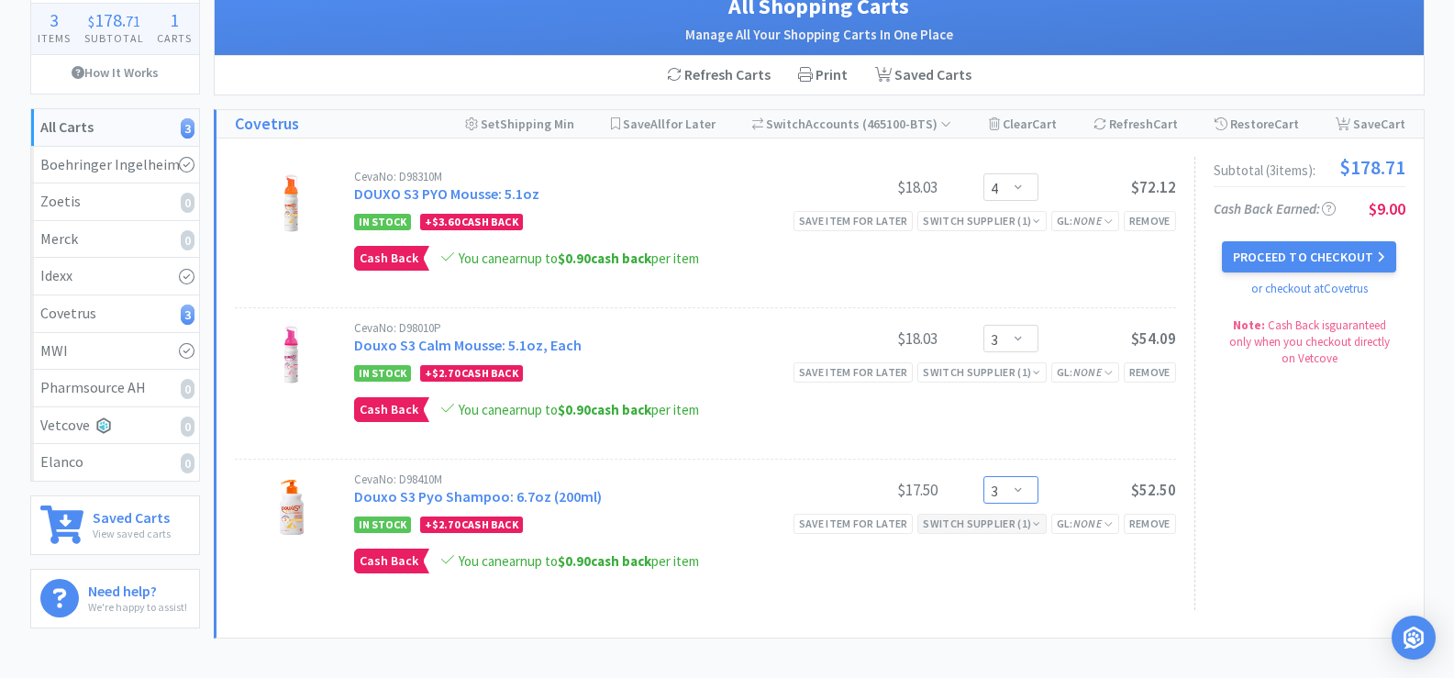
scroll to position [92, 0]
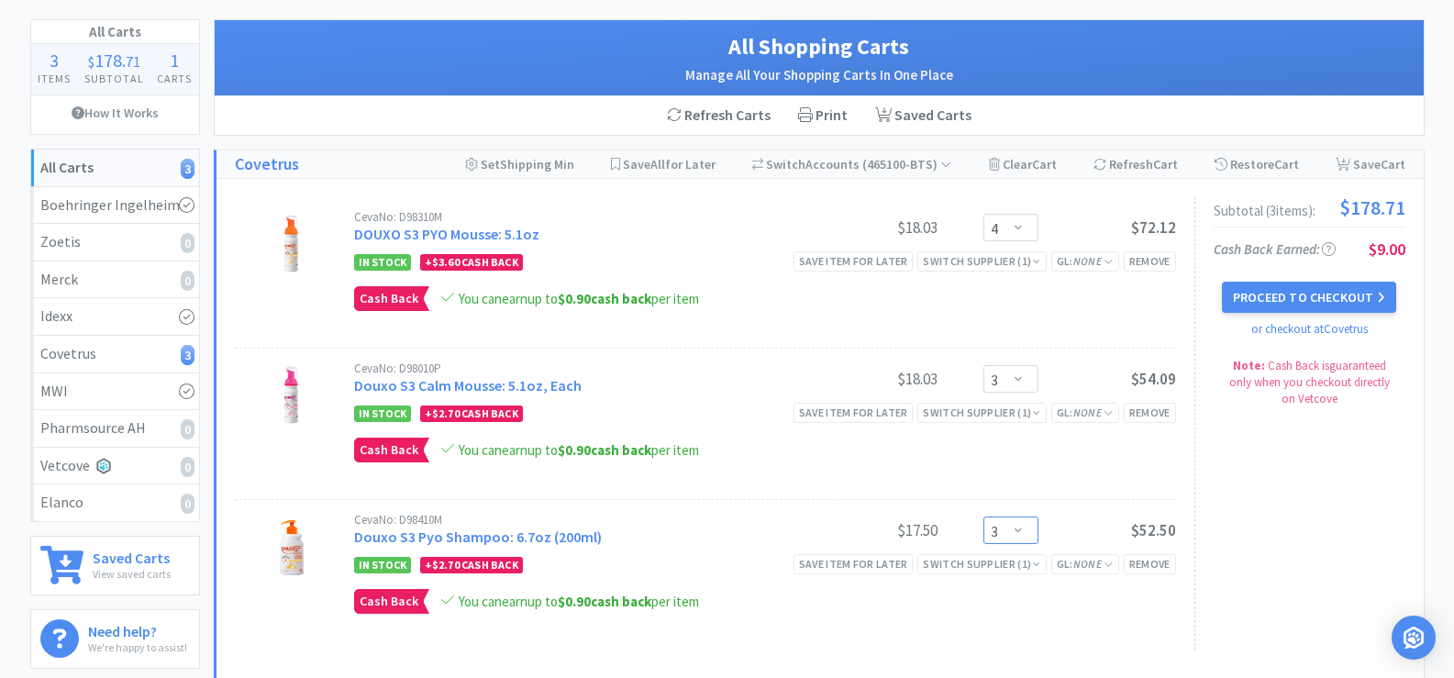
click at [1021, 537] on select "Enter Quantity 1 2 3 4 5 6 7 8 9 10 11 12 13 14 15 16 17 18 19 20 Enter Quantity" at bounding box center [1010, 530] width 55 height 28
click at [983, 516] on select "Enter Quantity 1 2 3 4 5 6 7 8 9 10 11 12 13 14 15 16 17 18 19 20 Enter Quantity" at bounding box center [1010, 530] width 55 height 28
click at [1028, 536] on select "Enter Quantity 1 2 3 4 5 6 7 8 9 10 11 12 13 14 15 16 17 18 19 20 Enter Quantity" at bounding box center [1010, 530] width 55 height 28
click at [983, 516] on select "Enter Quantity 1 2 3 4 5 6 7 8 9 10 11 12 13 14 15 16 17 18 19 20 Enter Quantity" at bounding box center [1010, 530] width 55 height 28
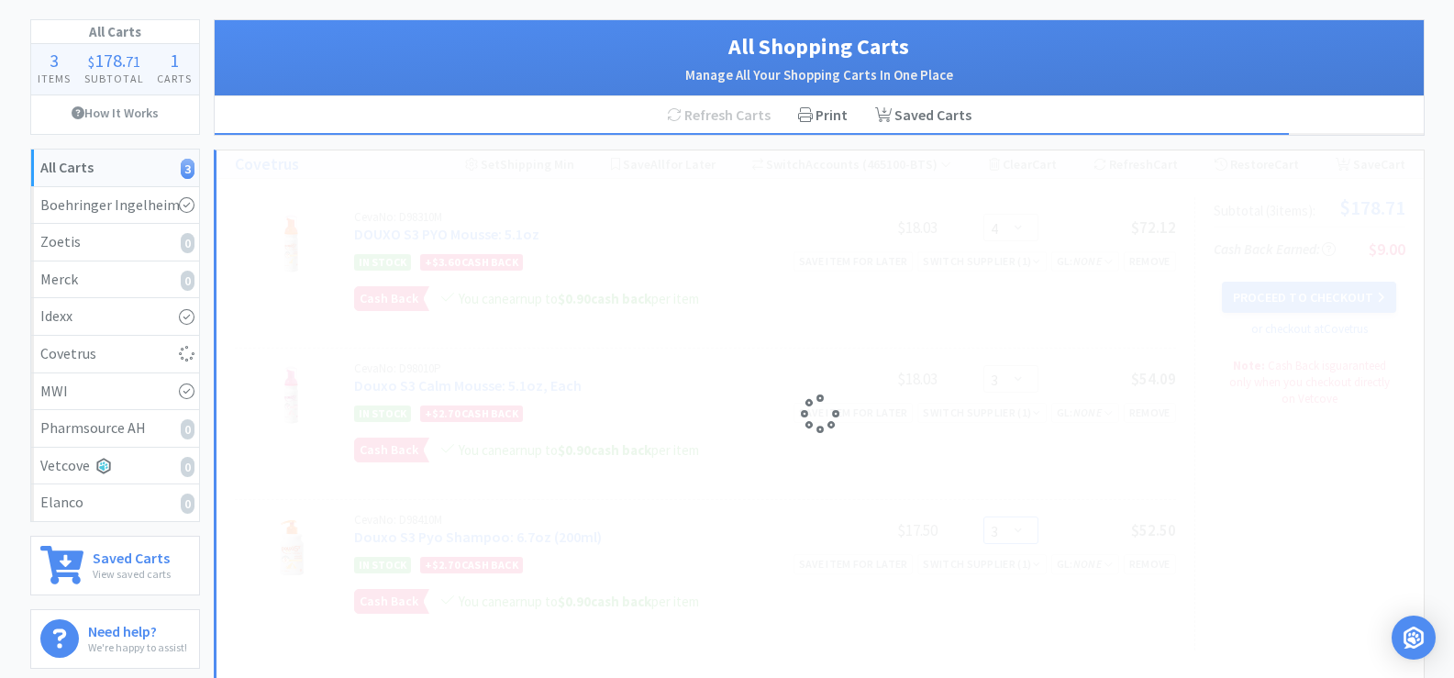
select select "4"
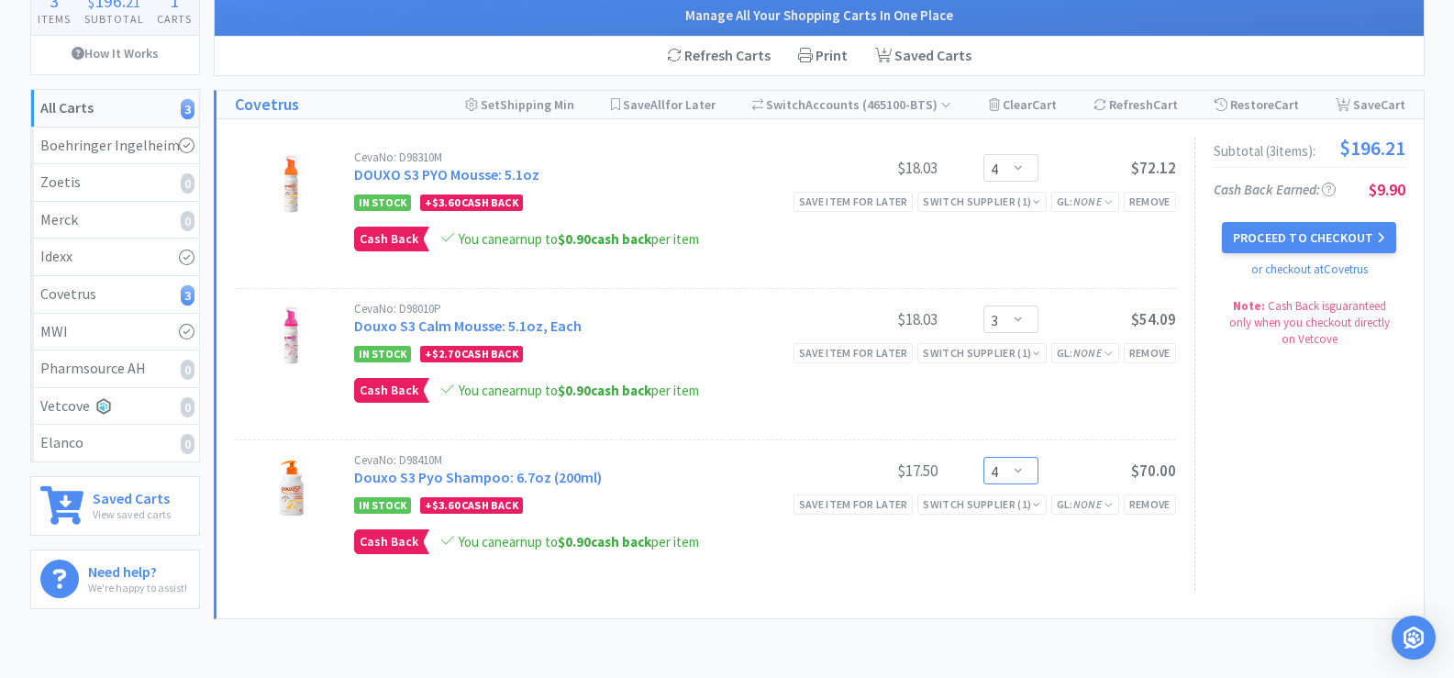
scroll to position [183, 0]
